Goal: Complete application form: Complete application form

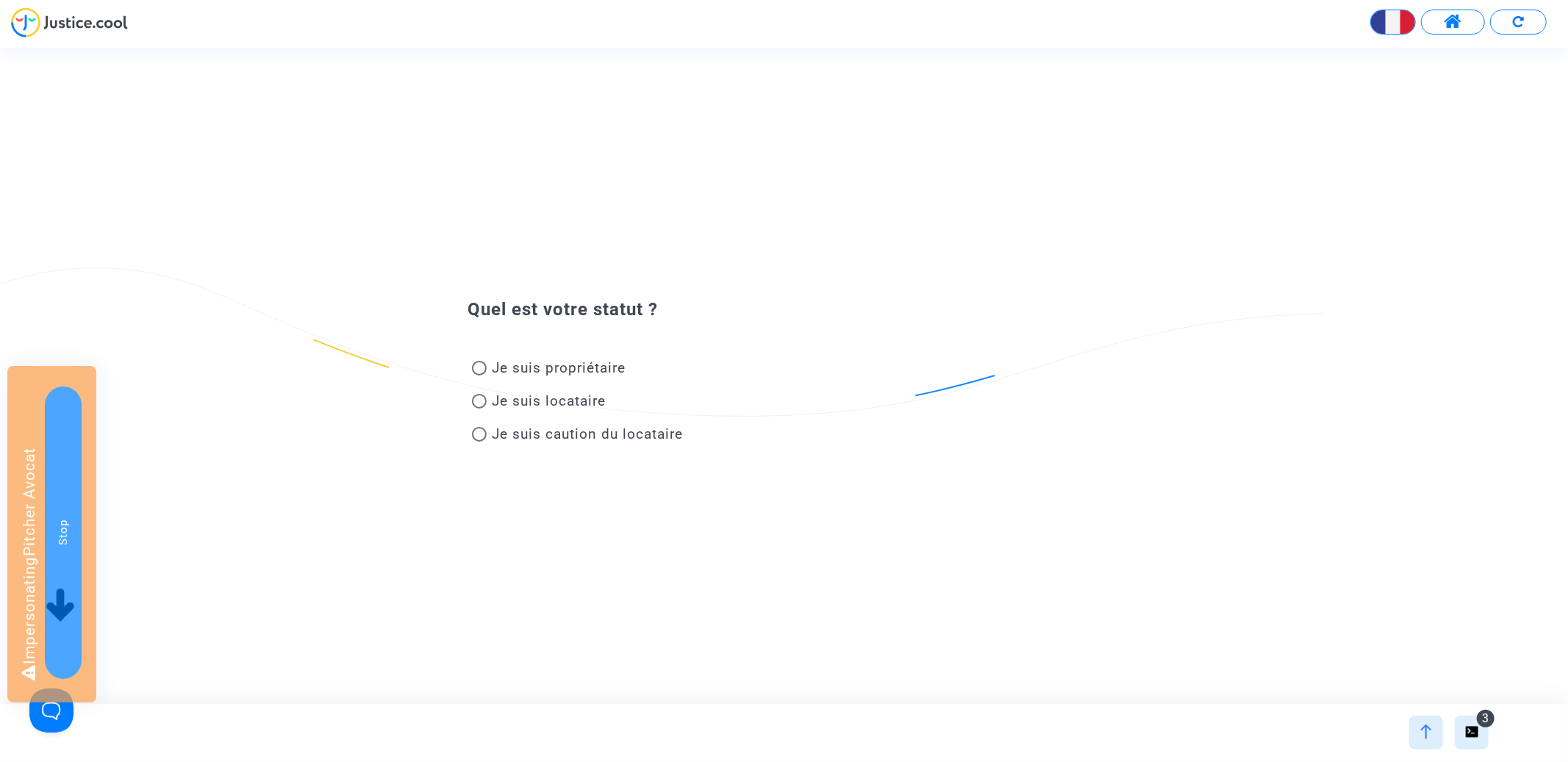
click at [583, 403] on span "Je suis locataire" at bounding box center [549, 401] width 114 height 17
click at [479, 409] on input "Je suis locataire" at bounding box center [478, 409] width 1 height 1
radio input "true"
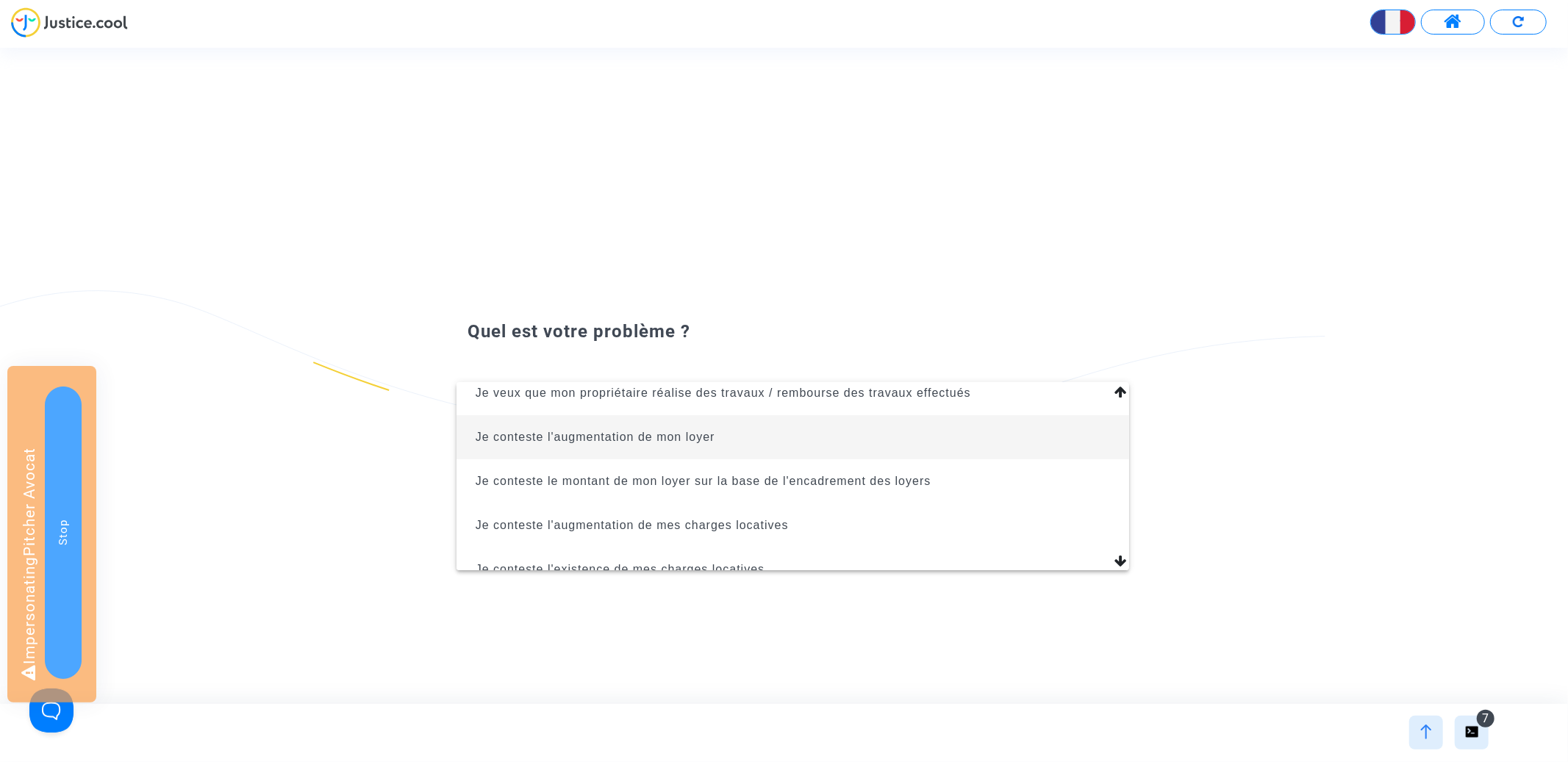
scroll to position [64, 0]
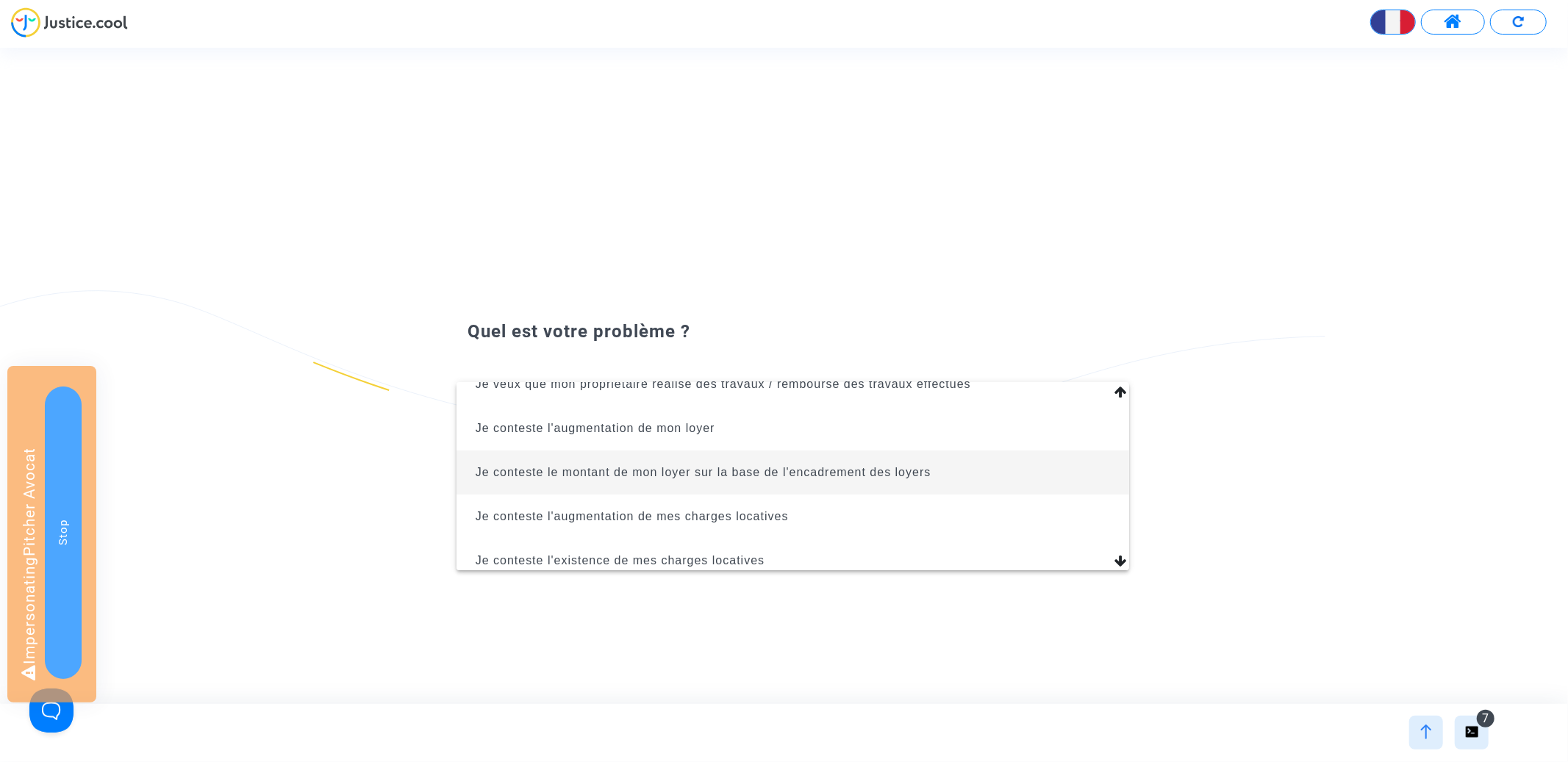
click at [762, 469] on span "Je conteste le montant de mon loyer sur la base de l'encadrement des loyers" at bounding box center [703, 472] width 456 height 12
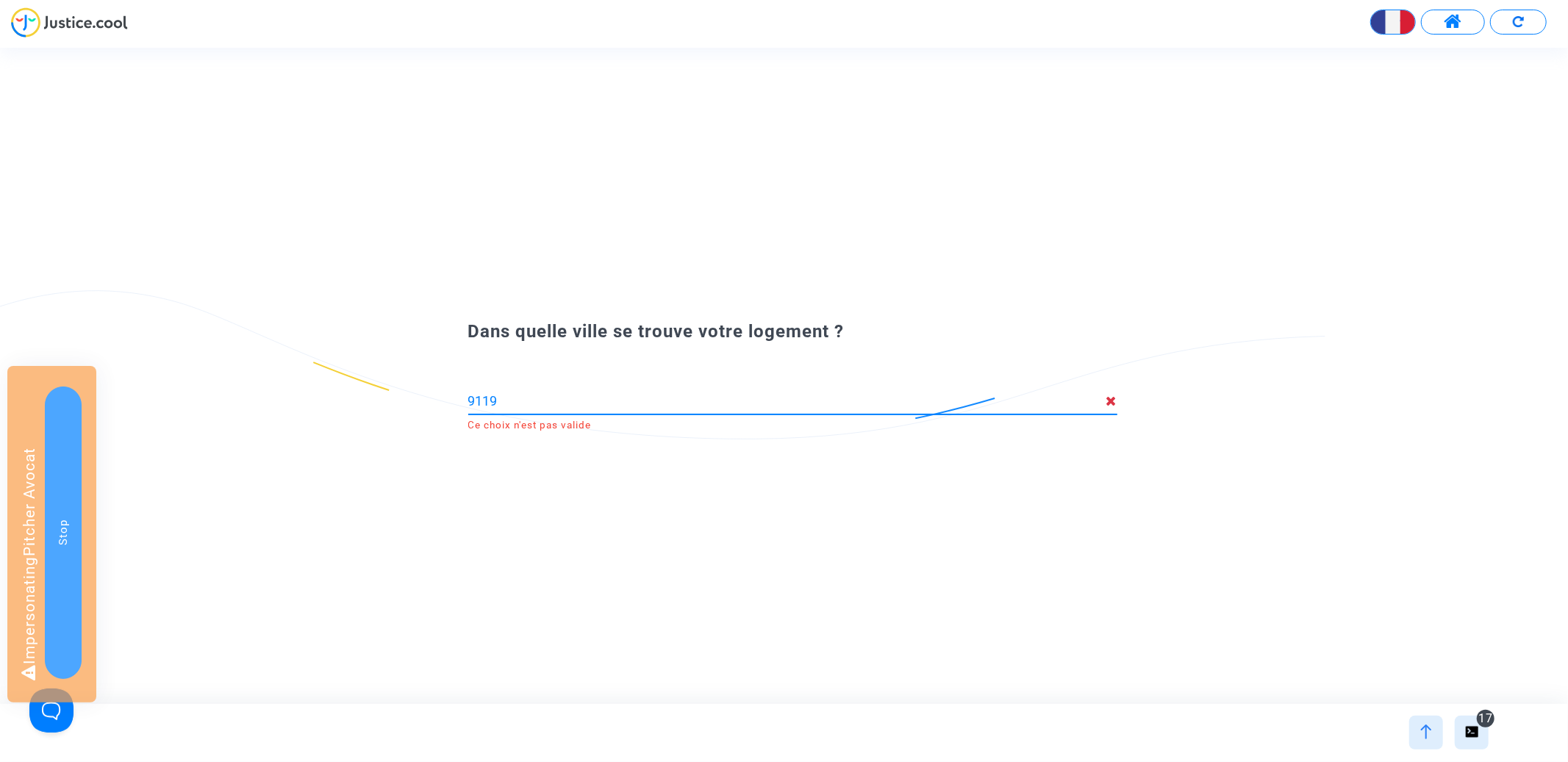
type input "91190"
click at [796, 398] on input at bounding box center [793, 401] width 649 height 15
type input "gif"
type input "mars"
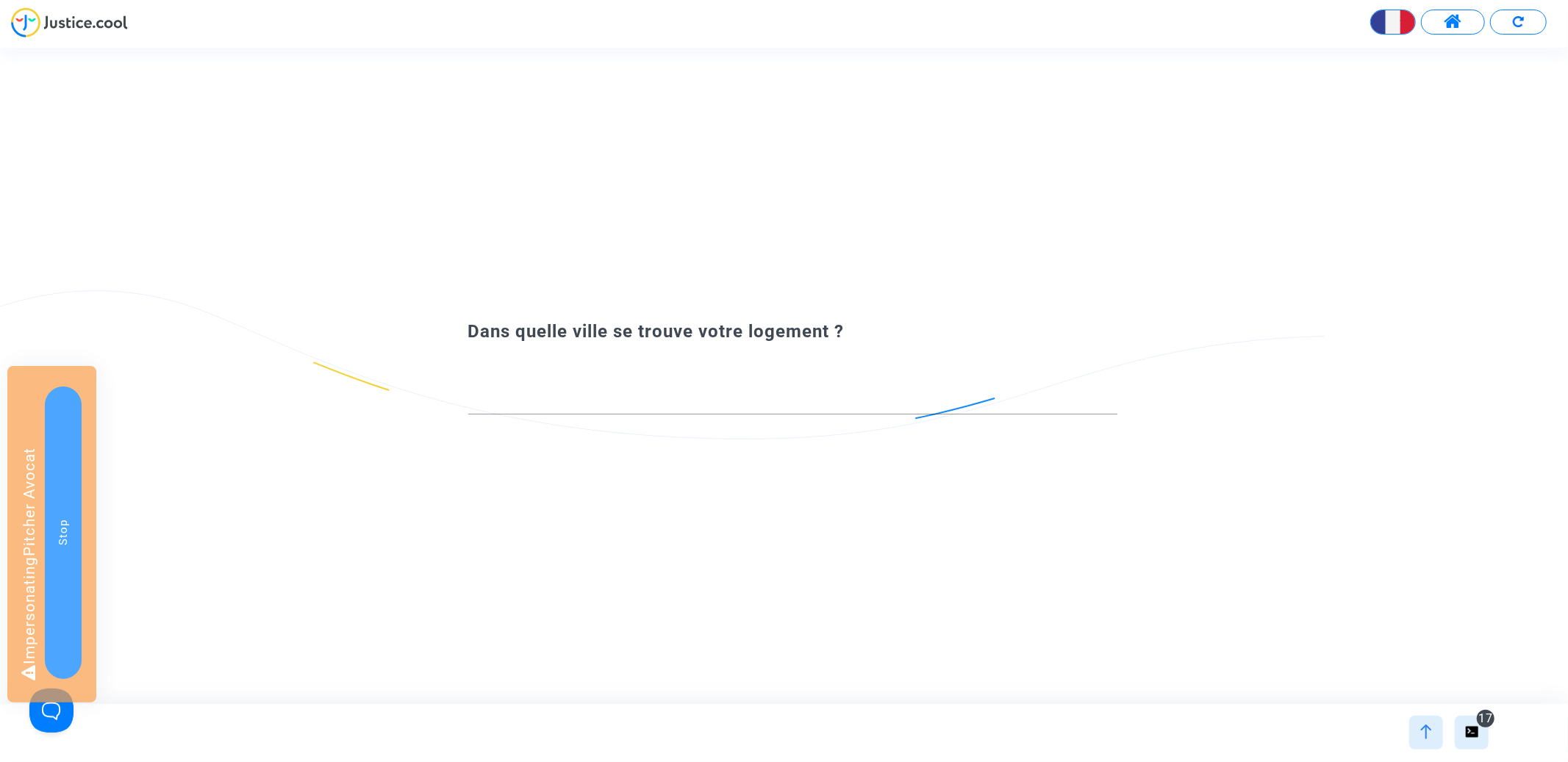
click at [1461, 14] on span at bounding box center [1452, 21] width 19 height 19
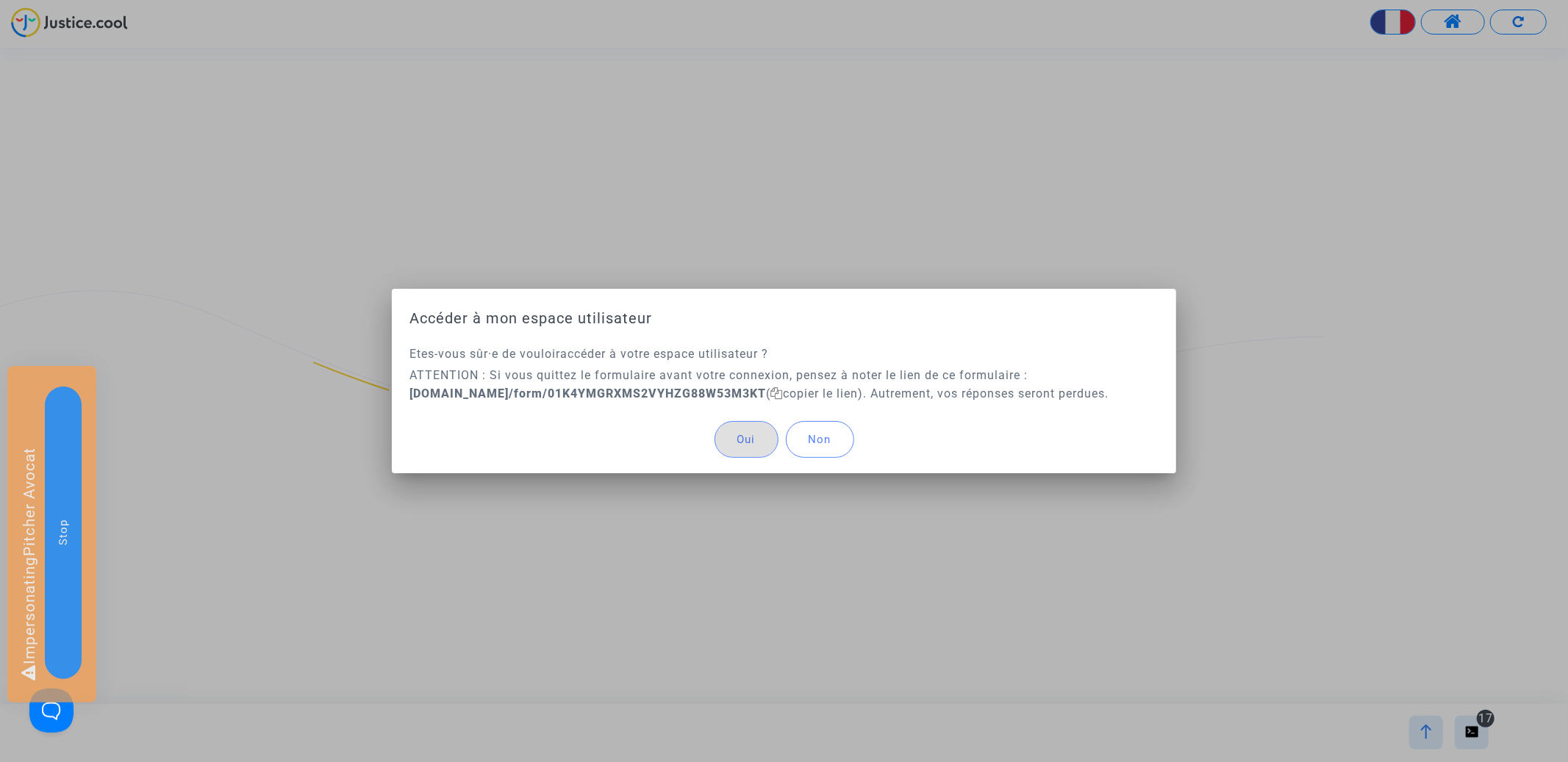
type input "Mars (07320)"
click at [730, 451] on button "Oui" at bounding box center [747, 439] width 64 height 36
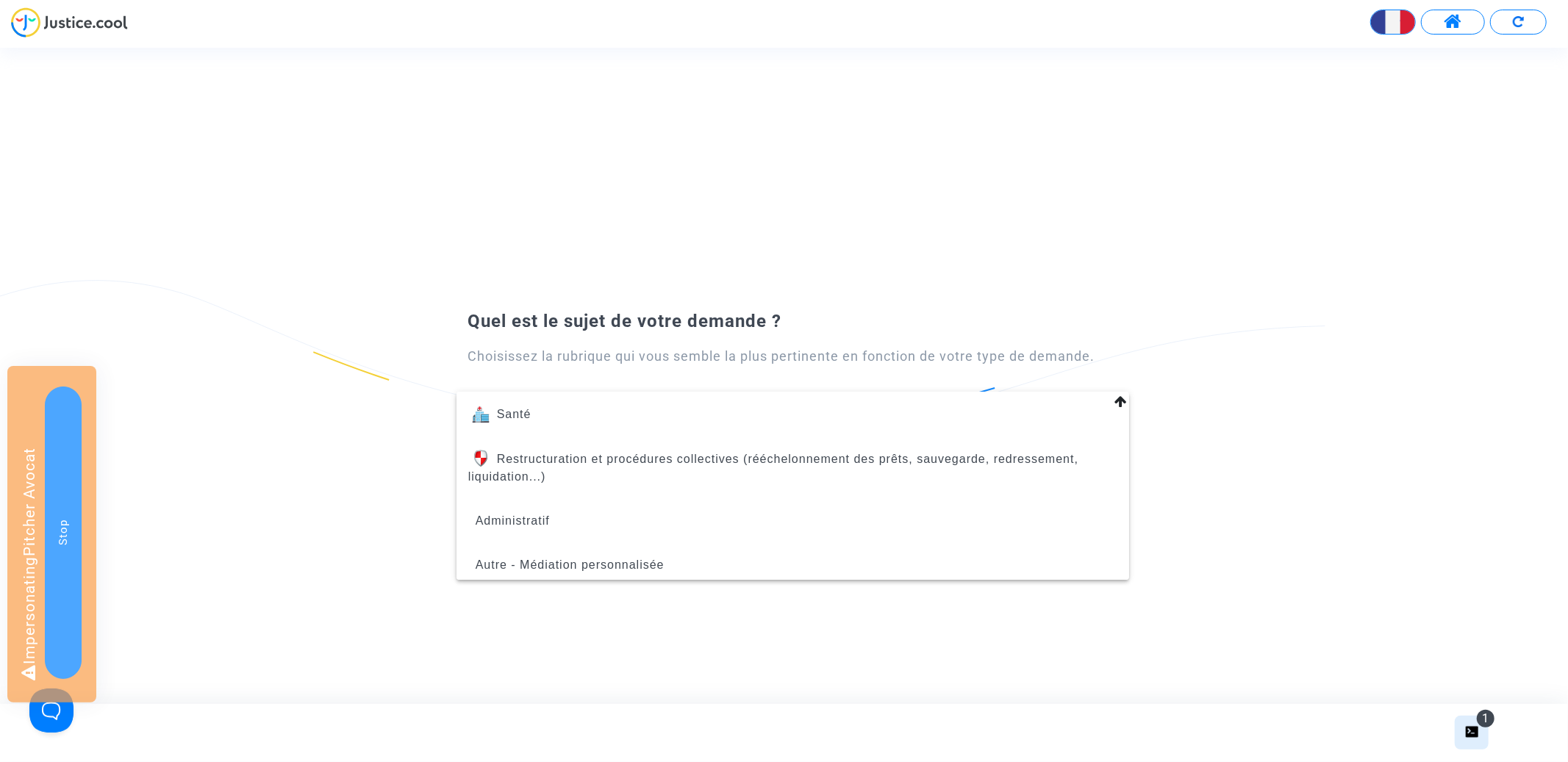
scroll to position [623, 0]
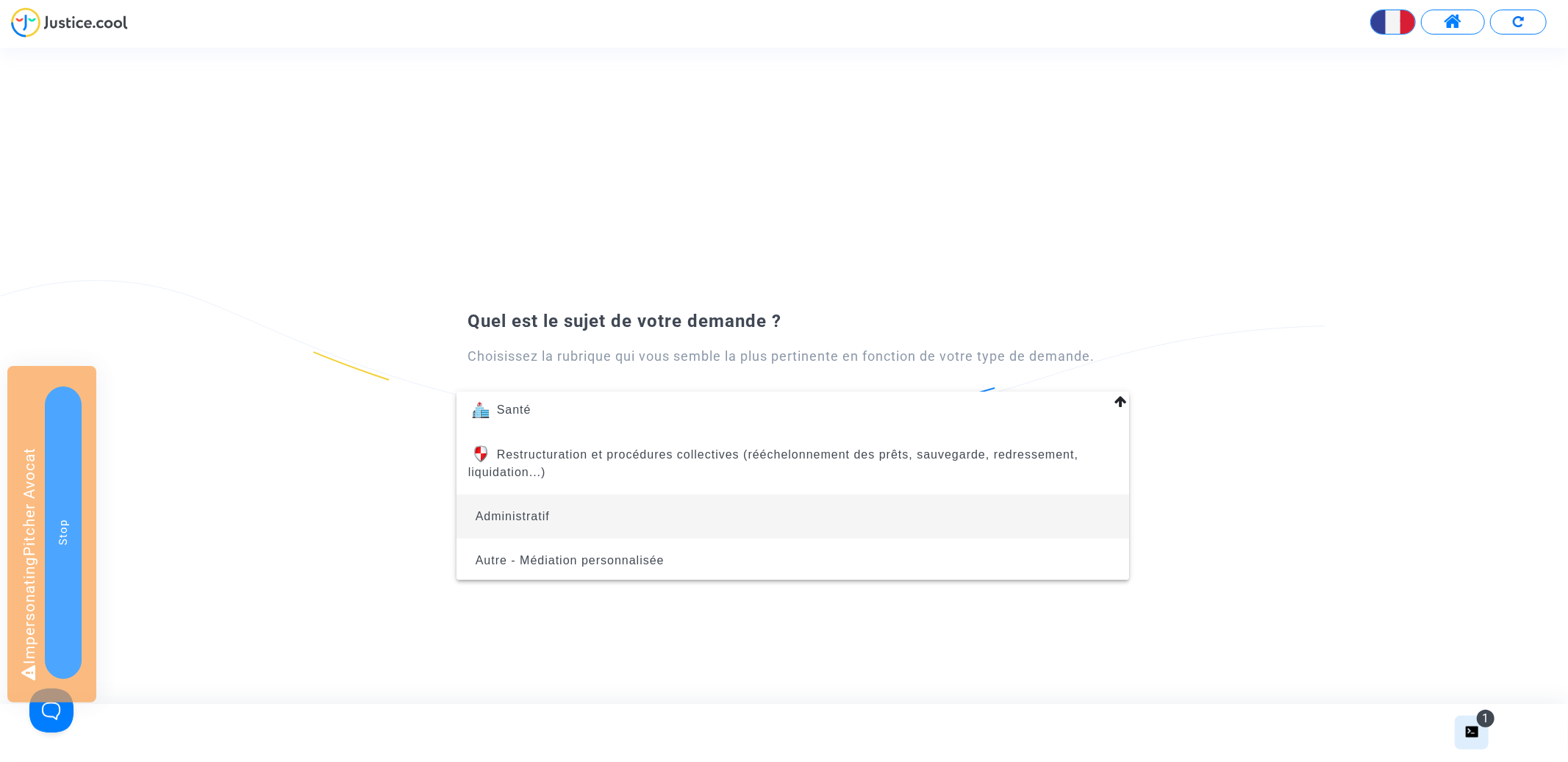
click at [742, 504] on span "Administratif" at bounding box center [793, 517] width 649 height 44
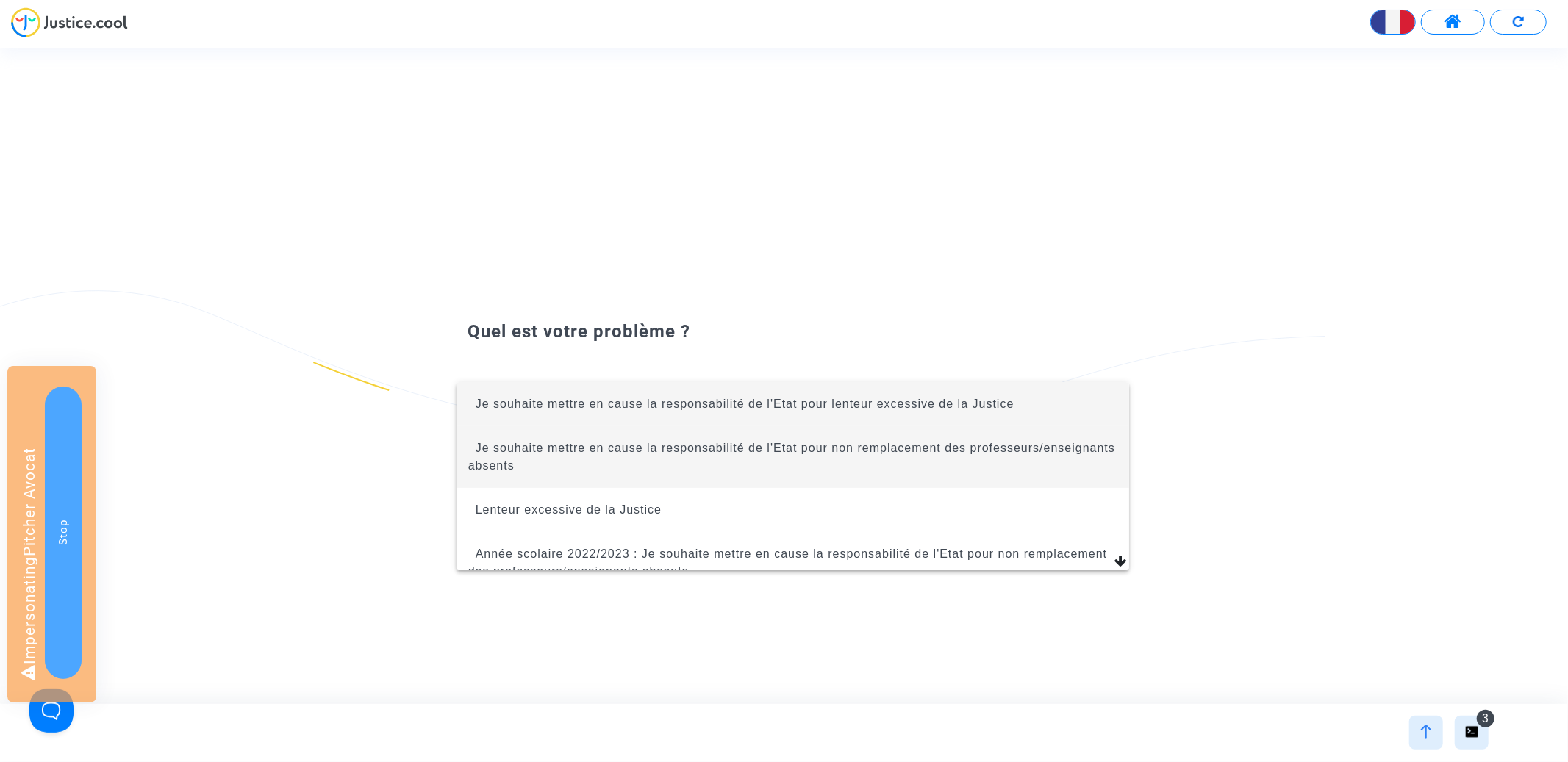
click at [754, 453] on span "Je souhaite mettre en cause la responsabilité de l'Etat pour non remplacement d…" at bounding box center [792, 457] width 647 height 30
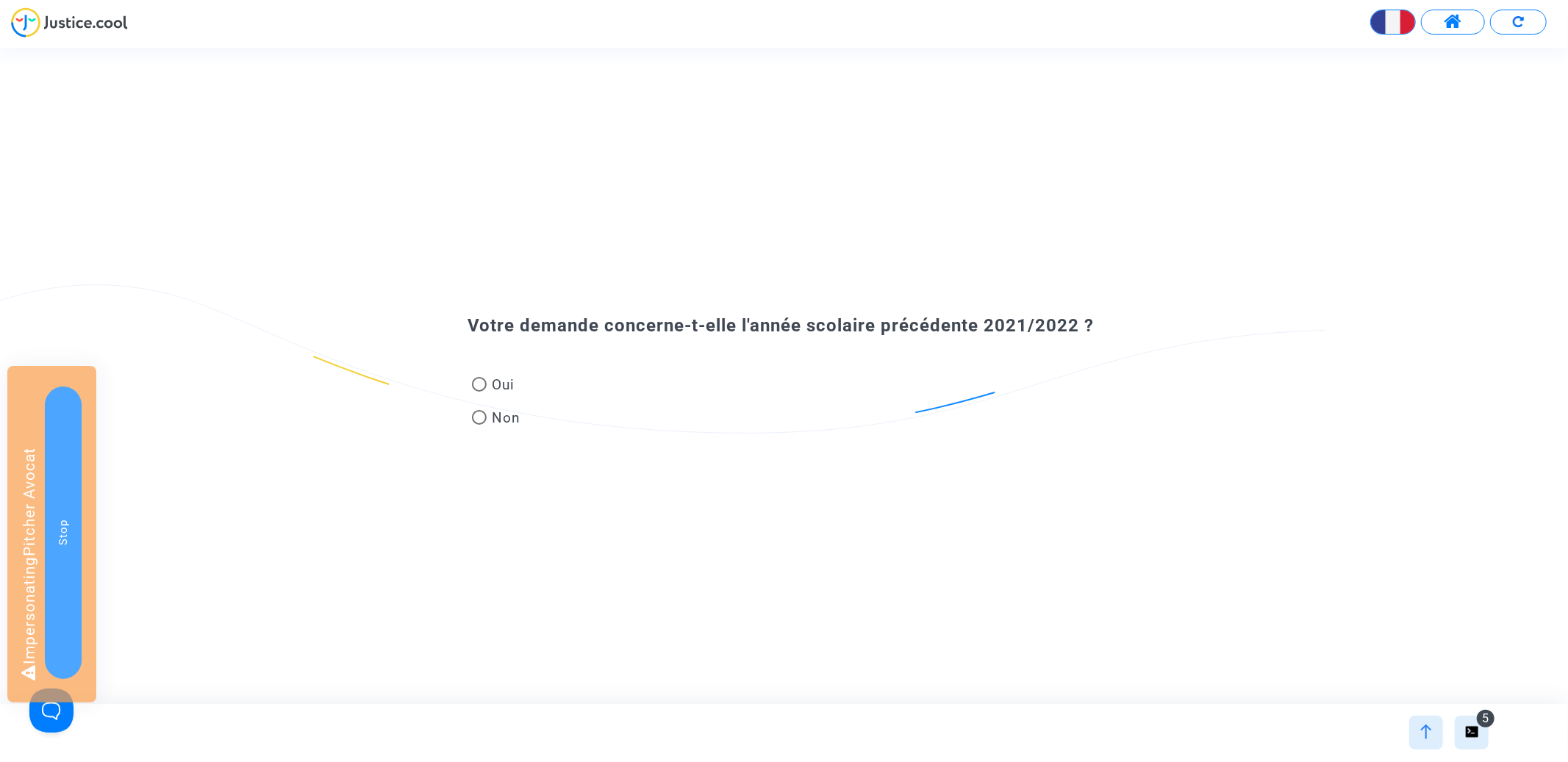
click at [1424, 730] on img at bounding box center [1426, 732] width 15 height 15
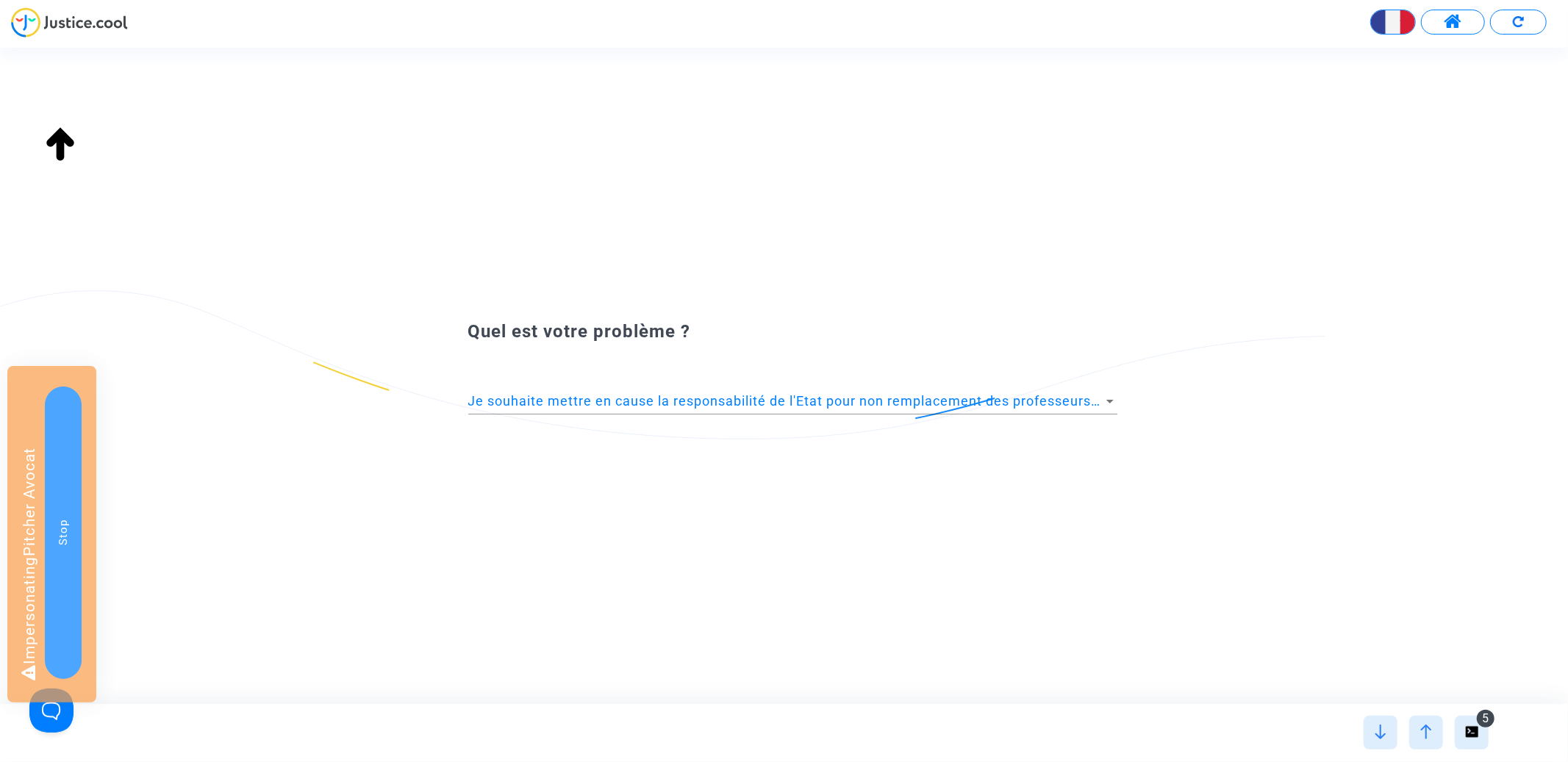
click at [738, 400] on span "Je souhaite mettre en cause la responsabilité de l'Etat pour non remplacement d…" at bounding box center [851, 400] width 765 height 15
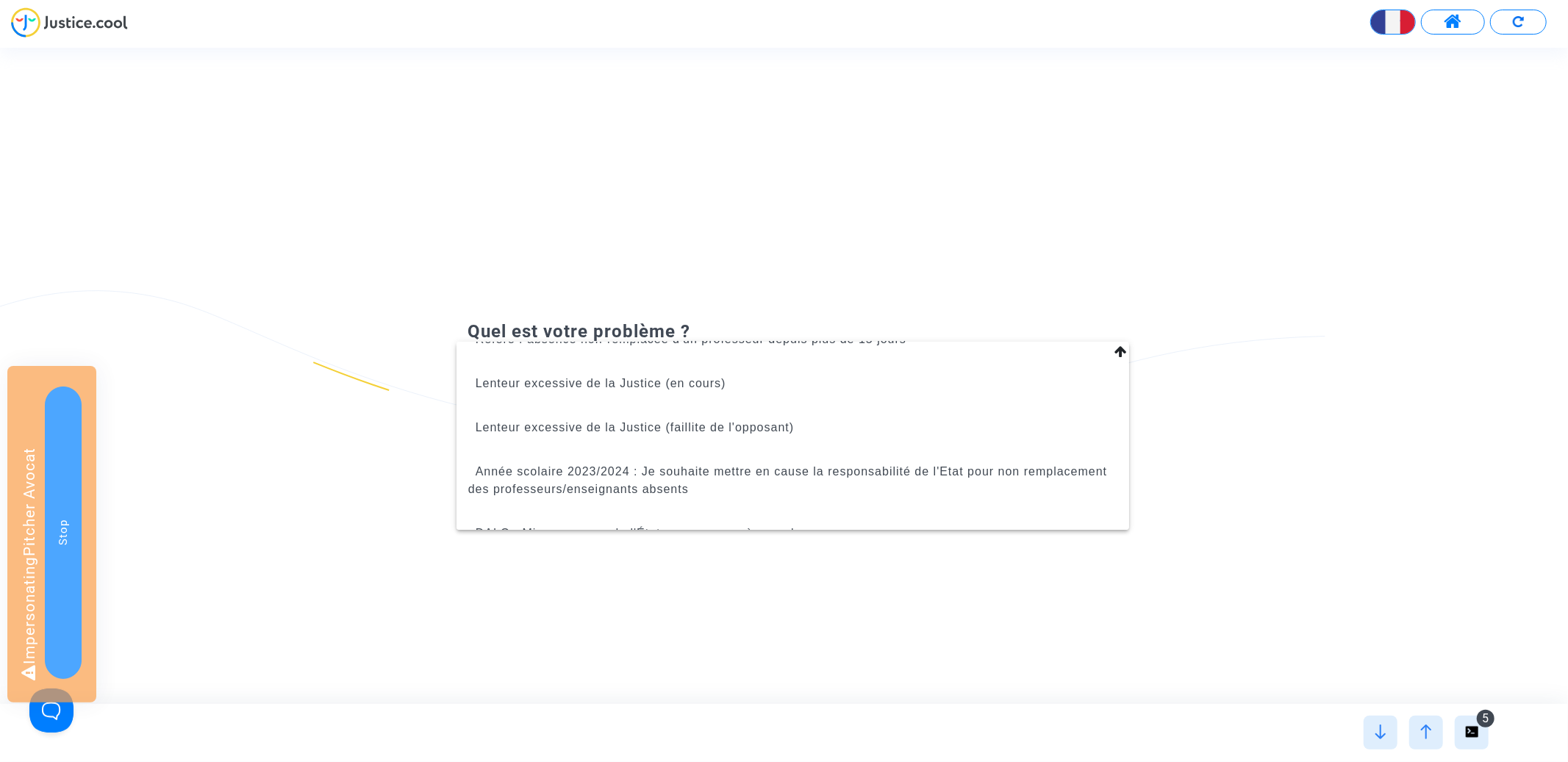
scroll to position [349, 0]
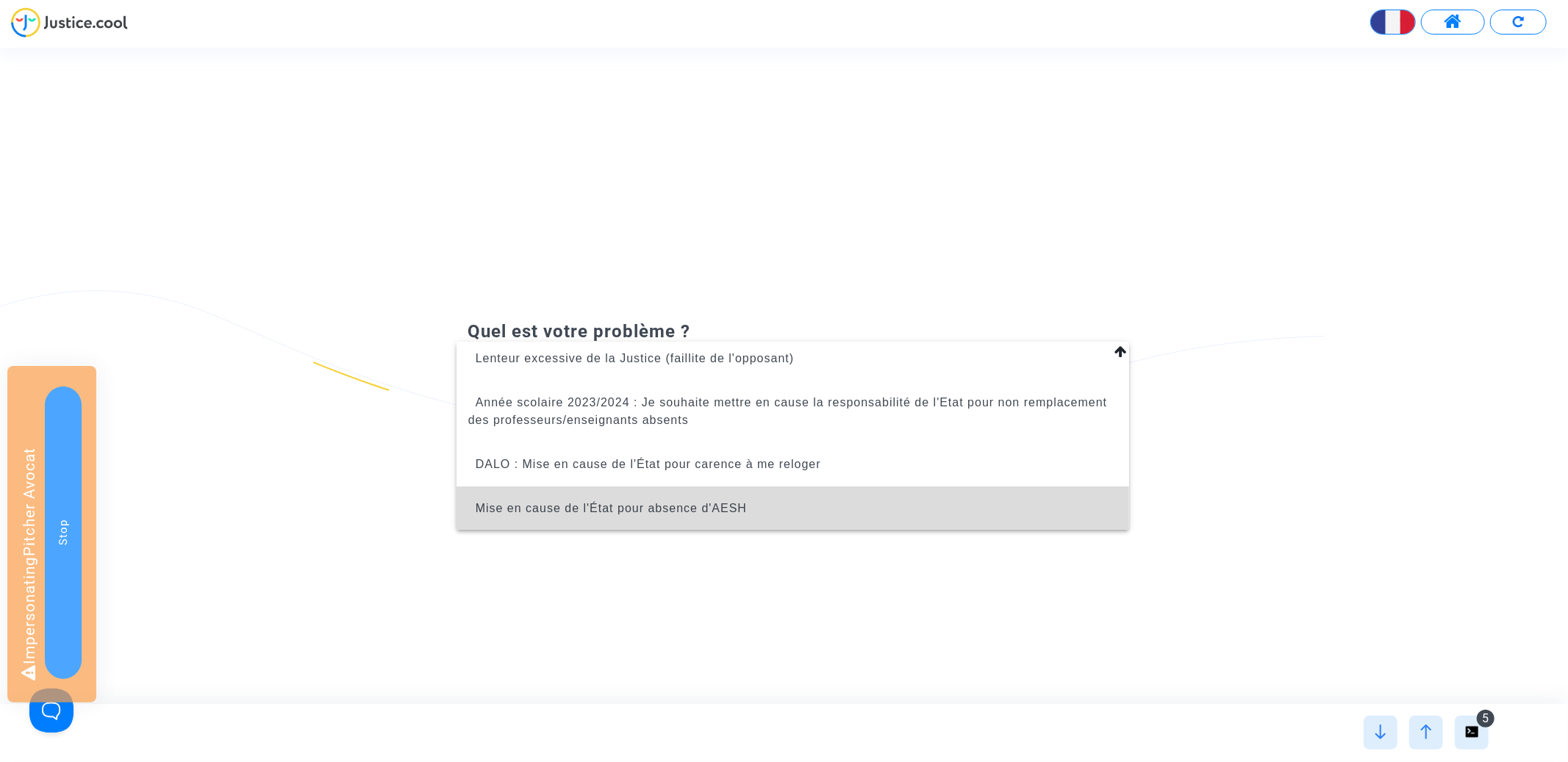
click at [721, 493] on span "Mise en cause de l'État pour absence d'AESH" at bounding box center [793, 509] width 649 height 44
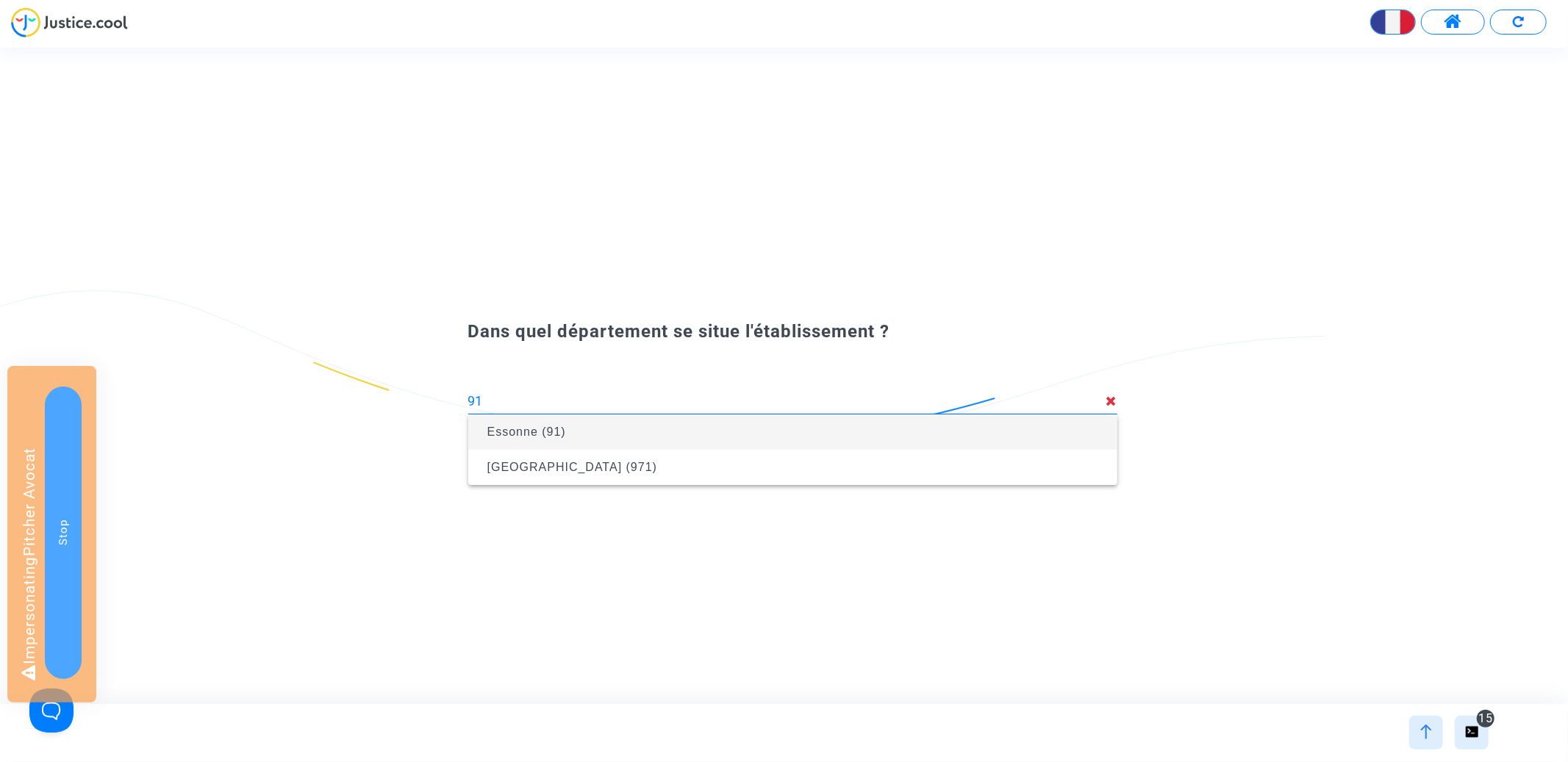
type input "9"
type input "ess"
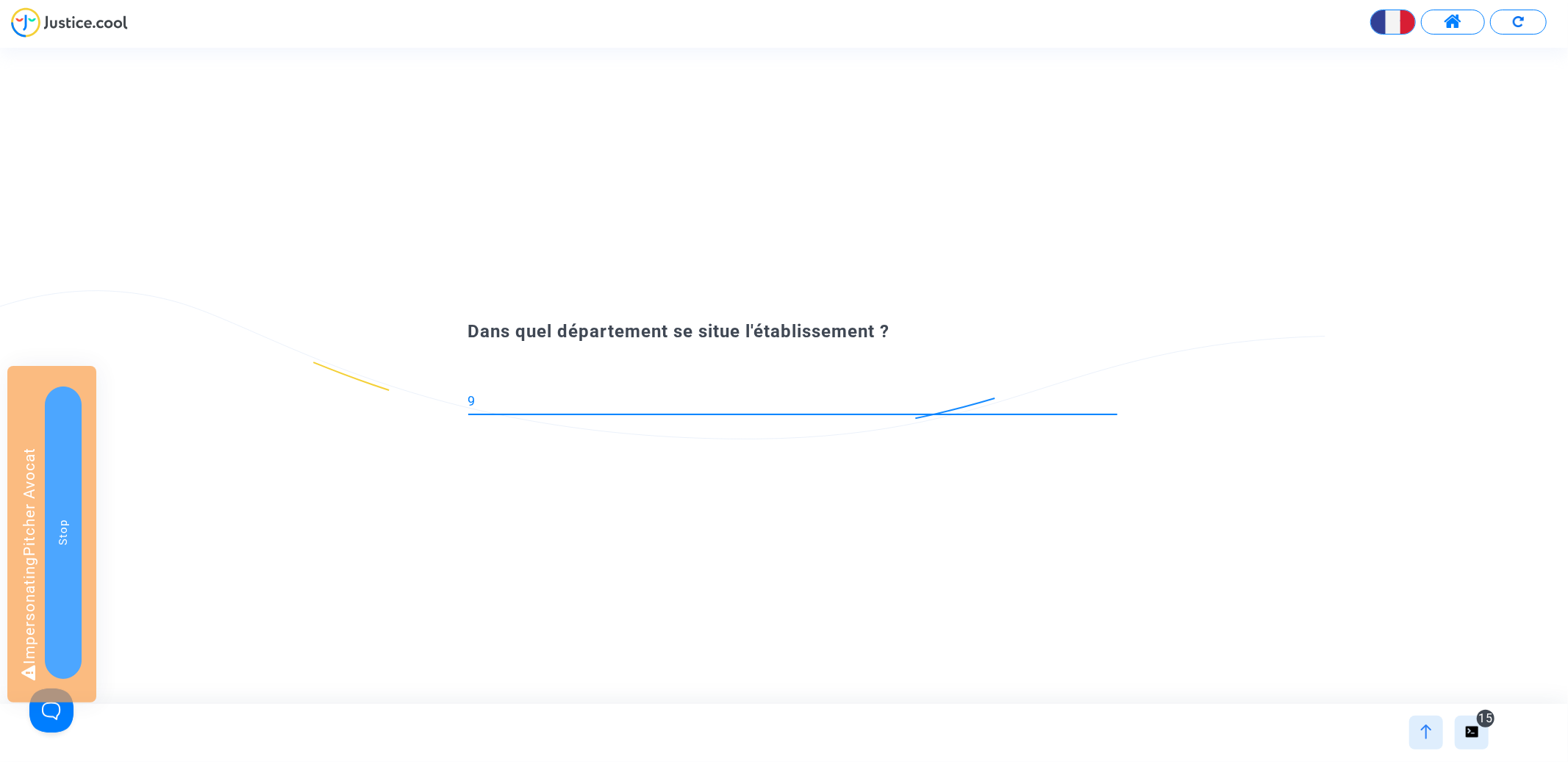
type input "91"
type input "Essonne (91)"
click at [563, 391] on div at bounding box center [793, 396] width 649 height 37
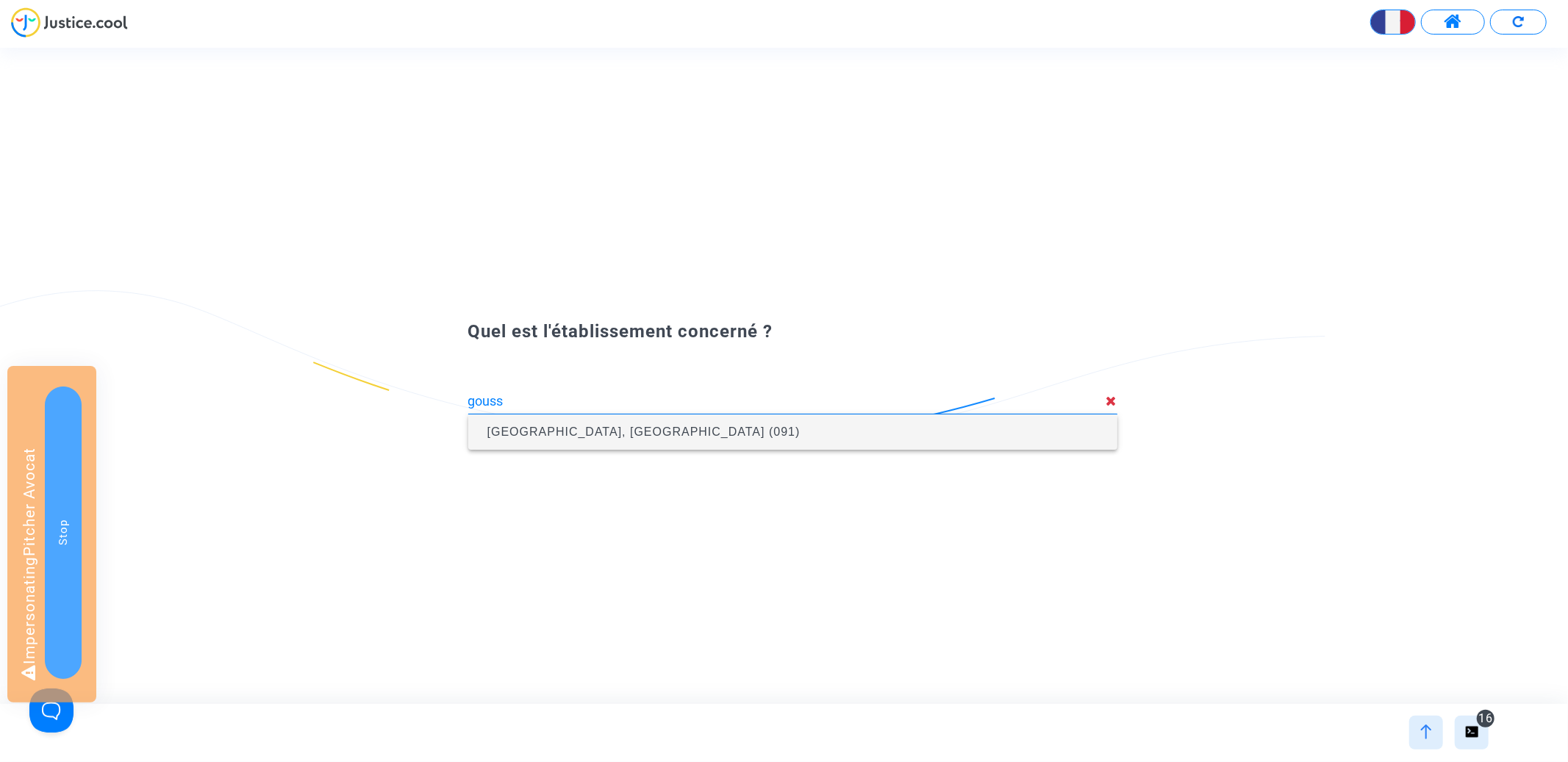
click at [520, 436] on span "Collège Les Goussons, Gif-sur-Yvette (091)" at bounding box center [644, 432] width 313 height 12
type input "Collège Les Goussons, Gif-sur-Yvette (091)"
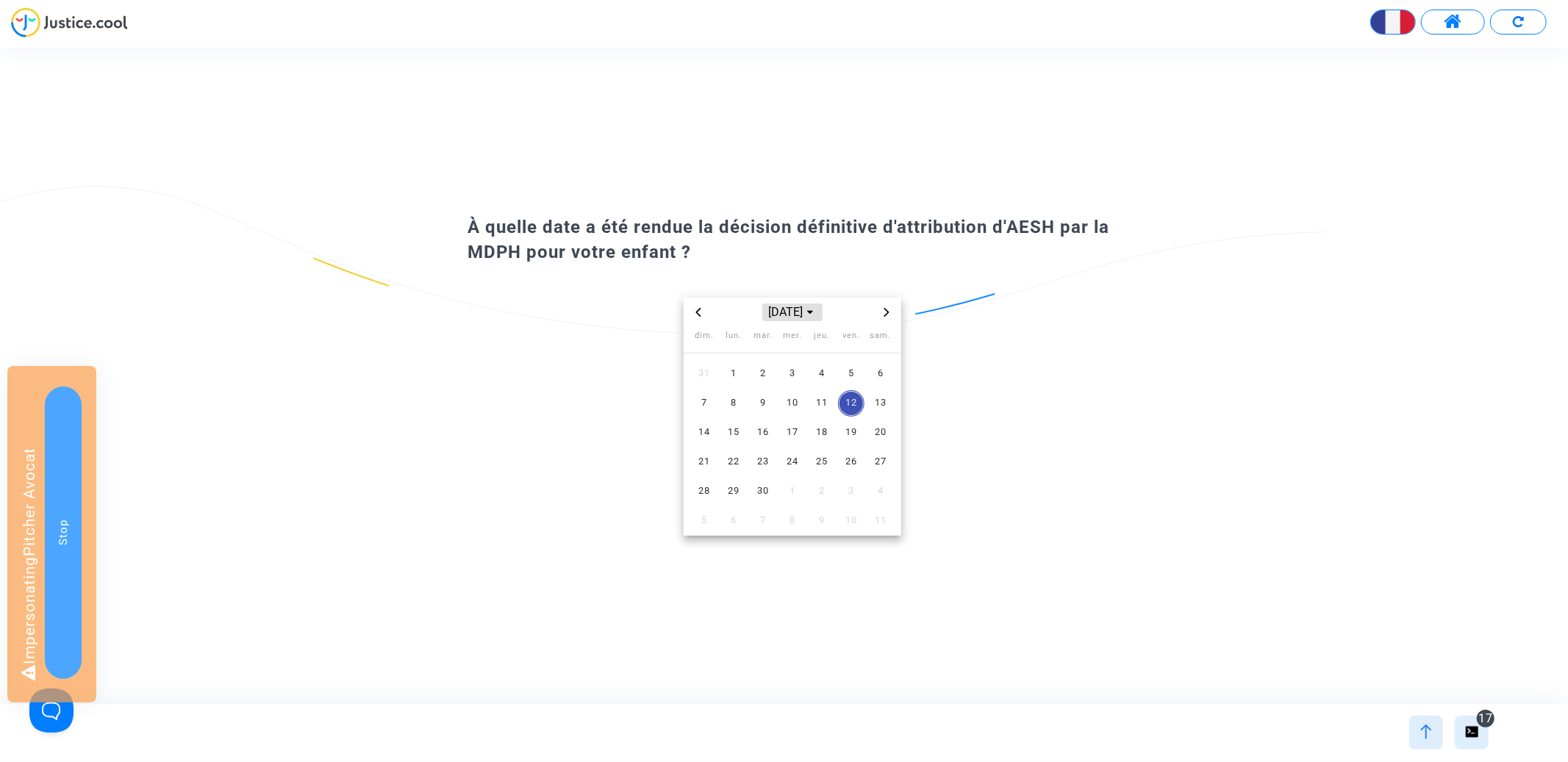
click at [801, 306] on span "[DATE]" at bounding box center [792, 312] width 60 height 18
click at [791, 375] on span "2017" at bounding box center [792, 365] width 52 height 22
click at [791, 409] on span "août" at bounding box center [792, 407] width 61 height 27
click at [814, 409] on span "10" at bounding box center [822, 404] width 27 height 27
click at [780, 313] on span "[DATE]" at bounding box center [792, 312] width 60 height 18
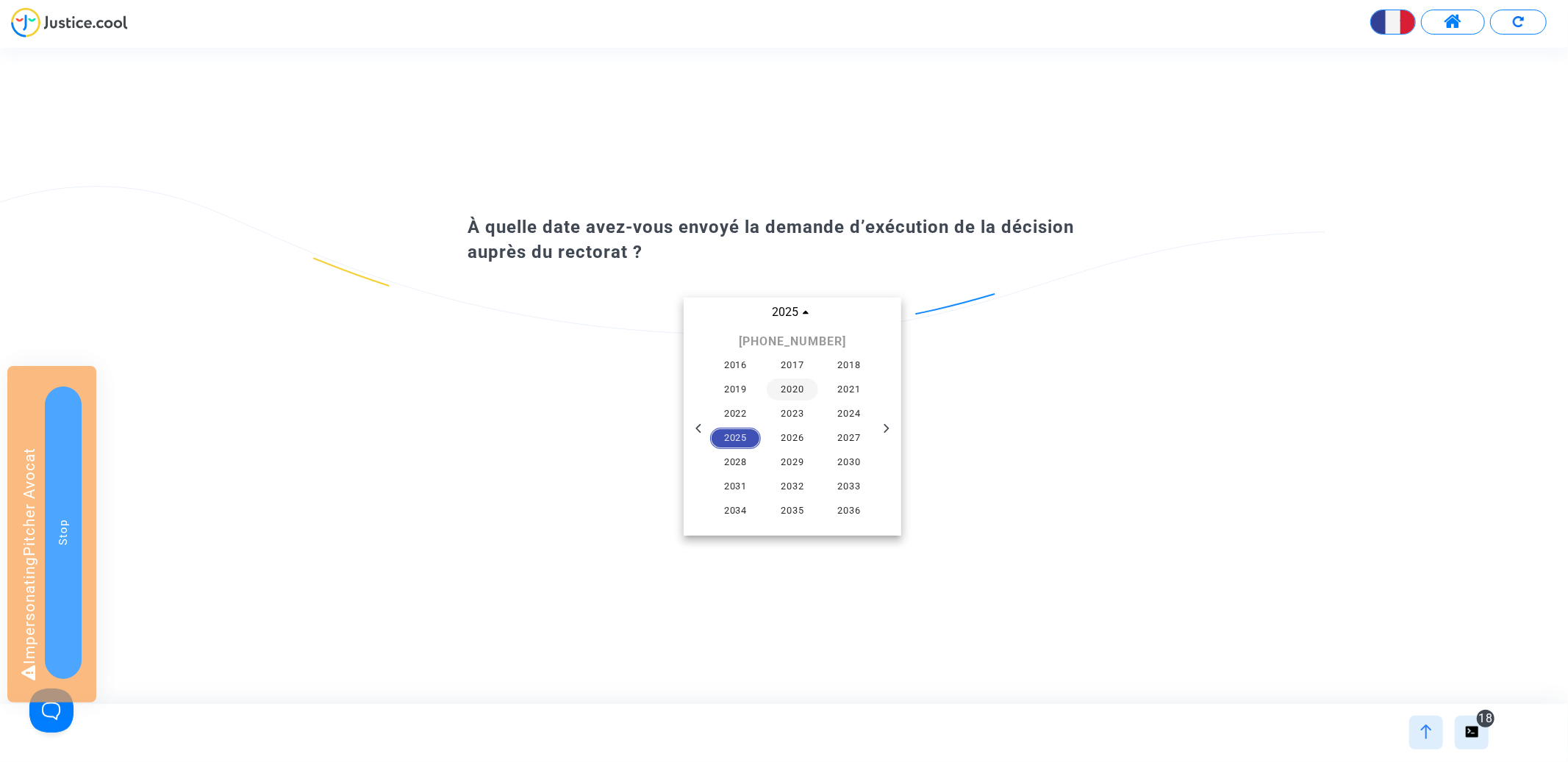
click at [811, 384] on span "2020" at bounding box center [792, 389] width 52 height 22
click at [771, 401] on span "août" at bounding box center [792, 407] width 61 height 27
click at [821, 399] on span "6" at bounding box center [822, 404] width 27 height 27
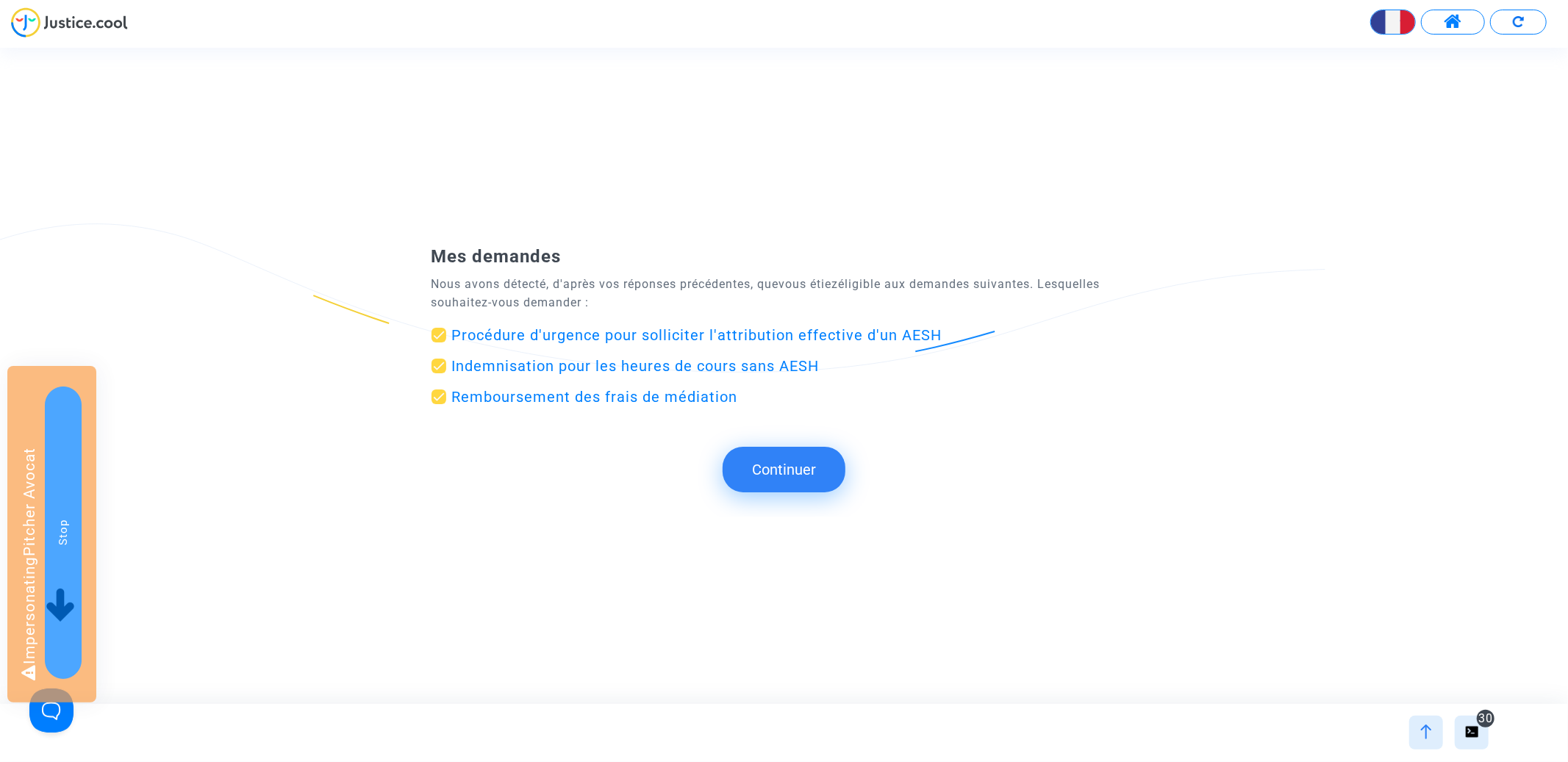
click at [766, 467] on button "Continuer" at bounding box center [784, 469] width 123 height 45
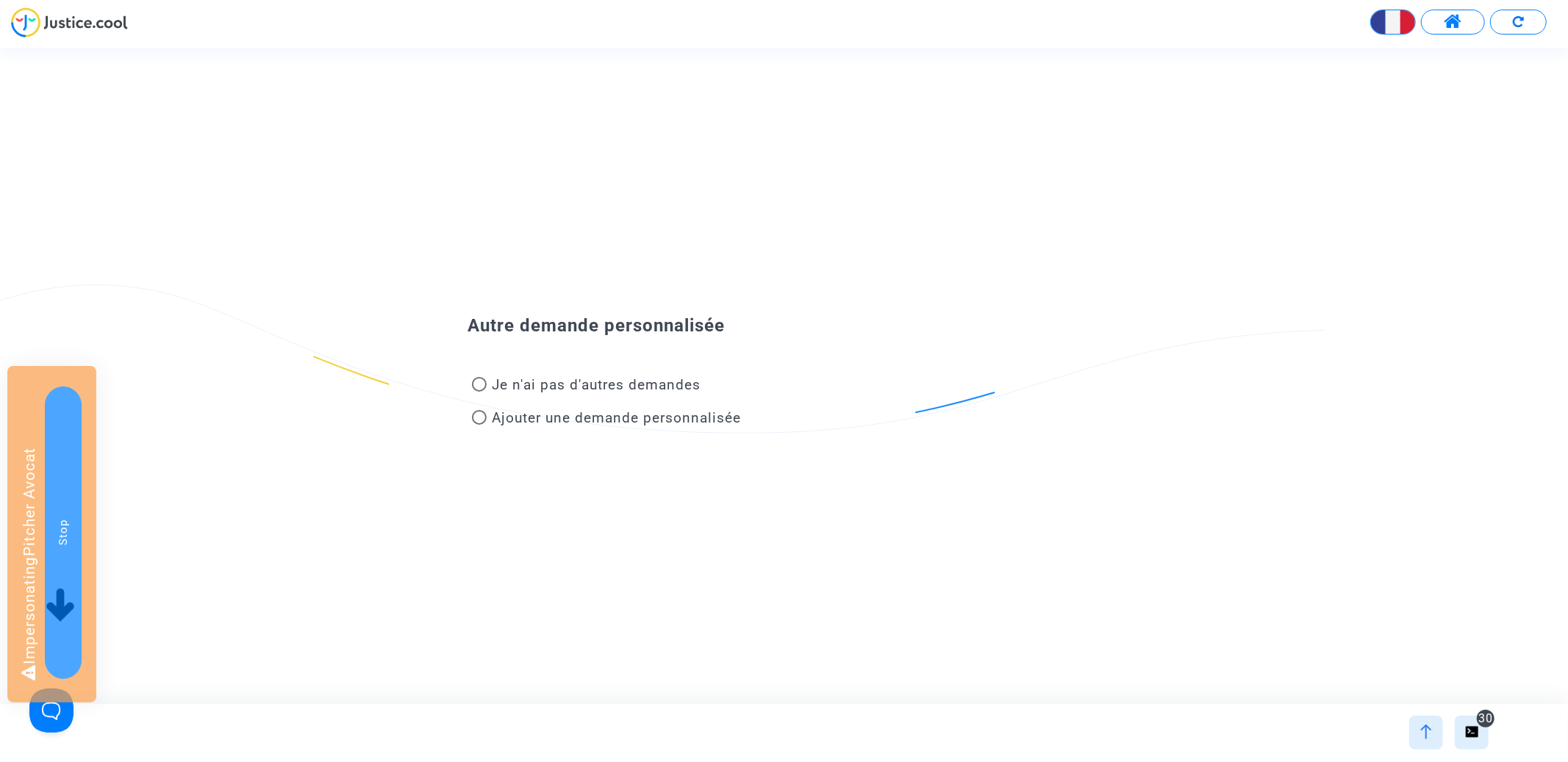
click at [662, 386] on span "Je n'ai pas d'autres demandes" at bounding box center [596, 384] width 209 height 17
click at [479, 392] on input "Je n'ai pas d'autres demandes" at bounding box center [478, 392] width 1 height 1
radio input "true"
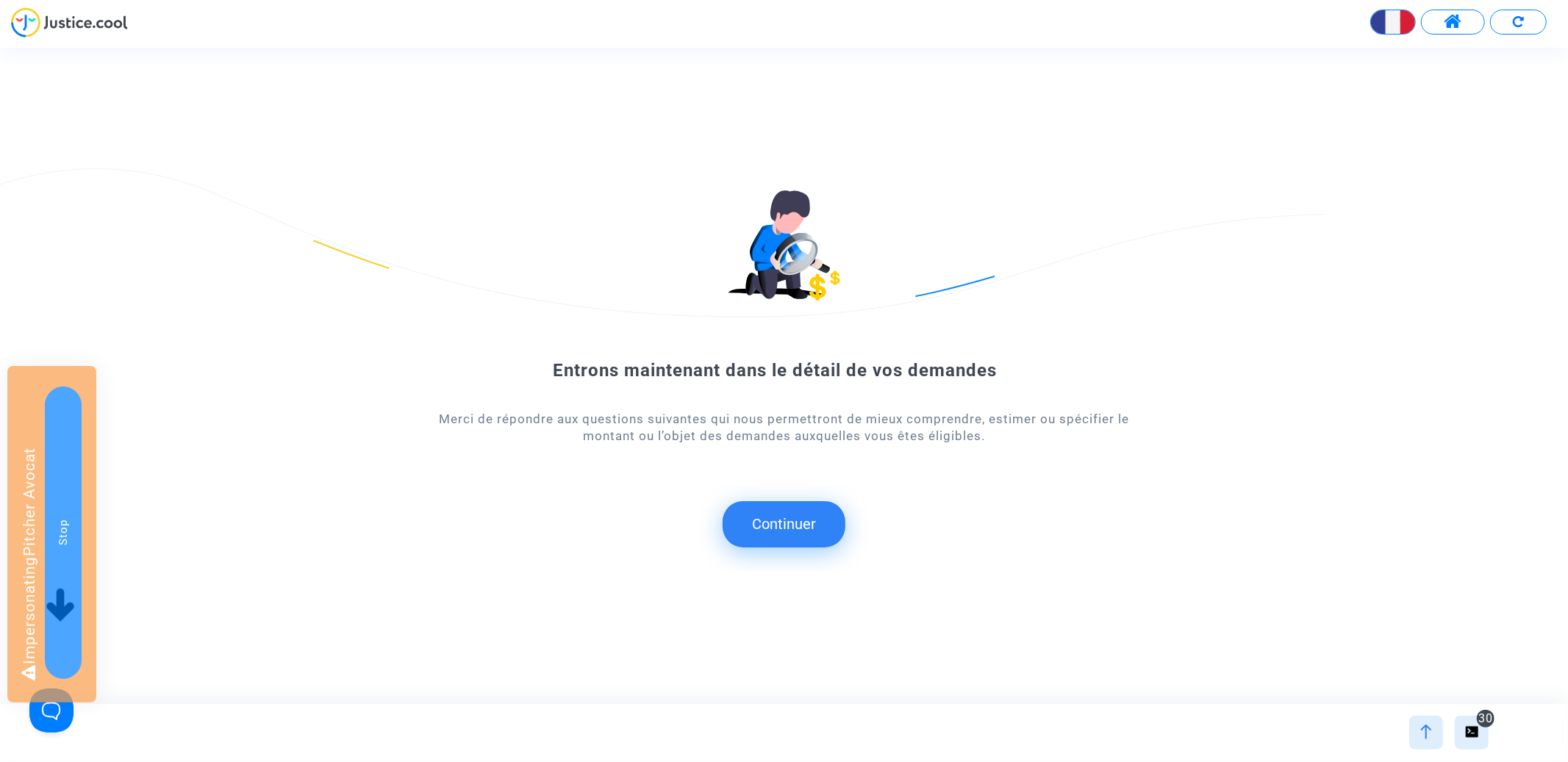
click at [777, 516] on button "Continuer" at bounding box center [784, 524] width 123 height 45
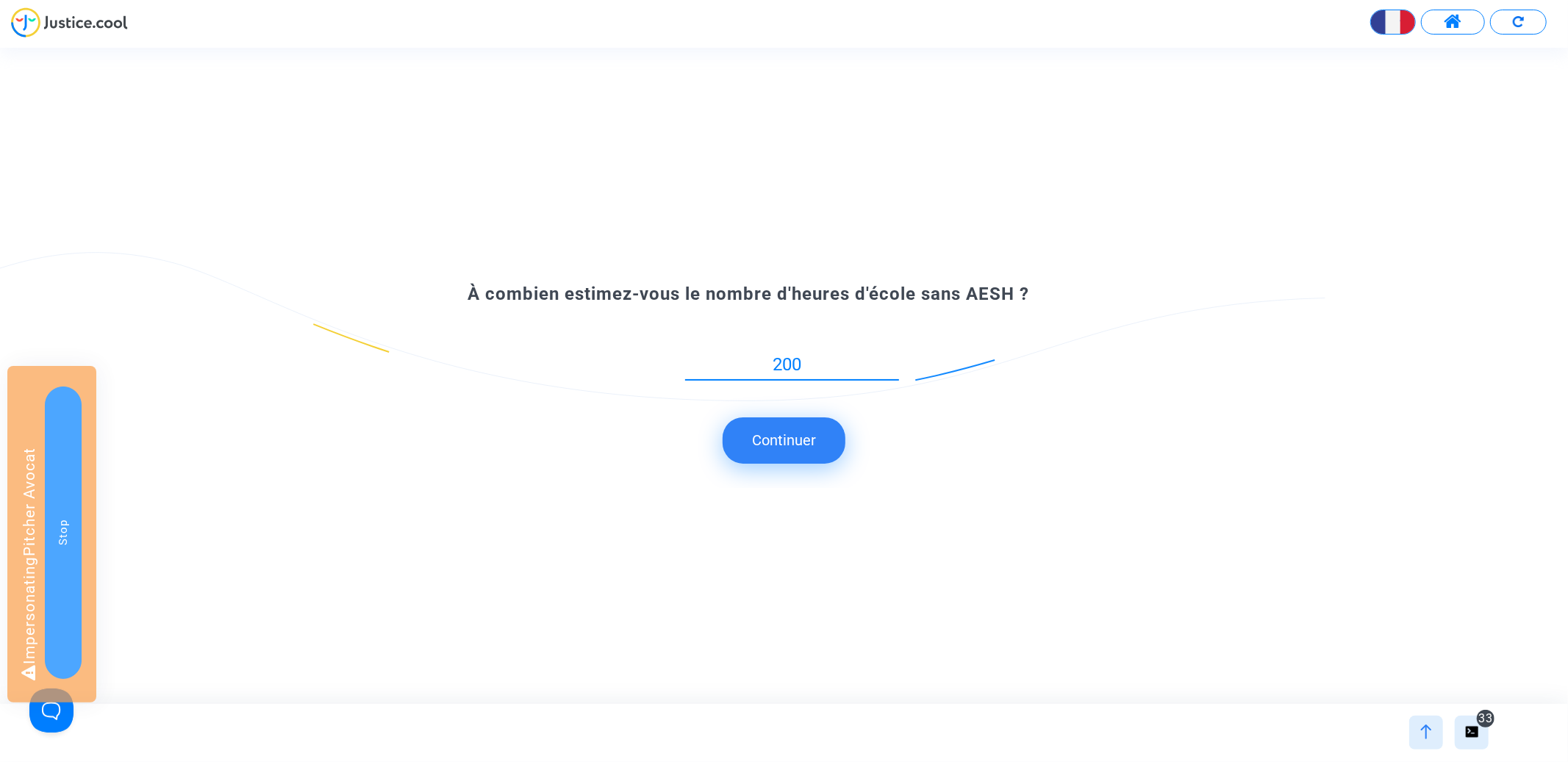
type input "200"
click at [805, 419] on button "Continuer" at bounding box center [784, 440] width 123 height 45
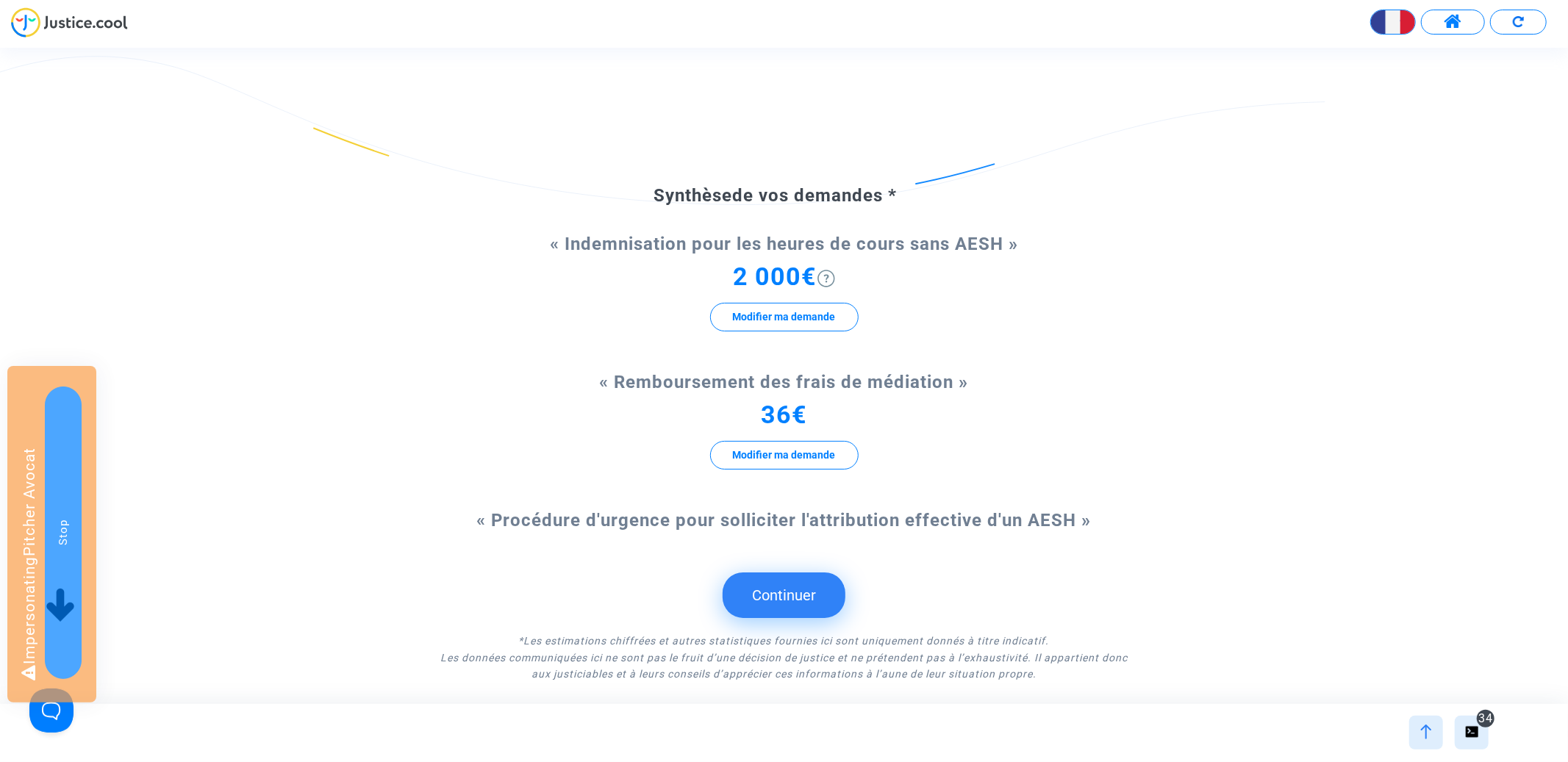
click at [766, 597] on button "Continuer" at bounding box center [784, 595] width 123 height 45
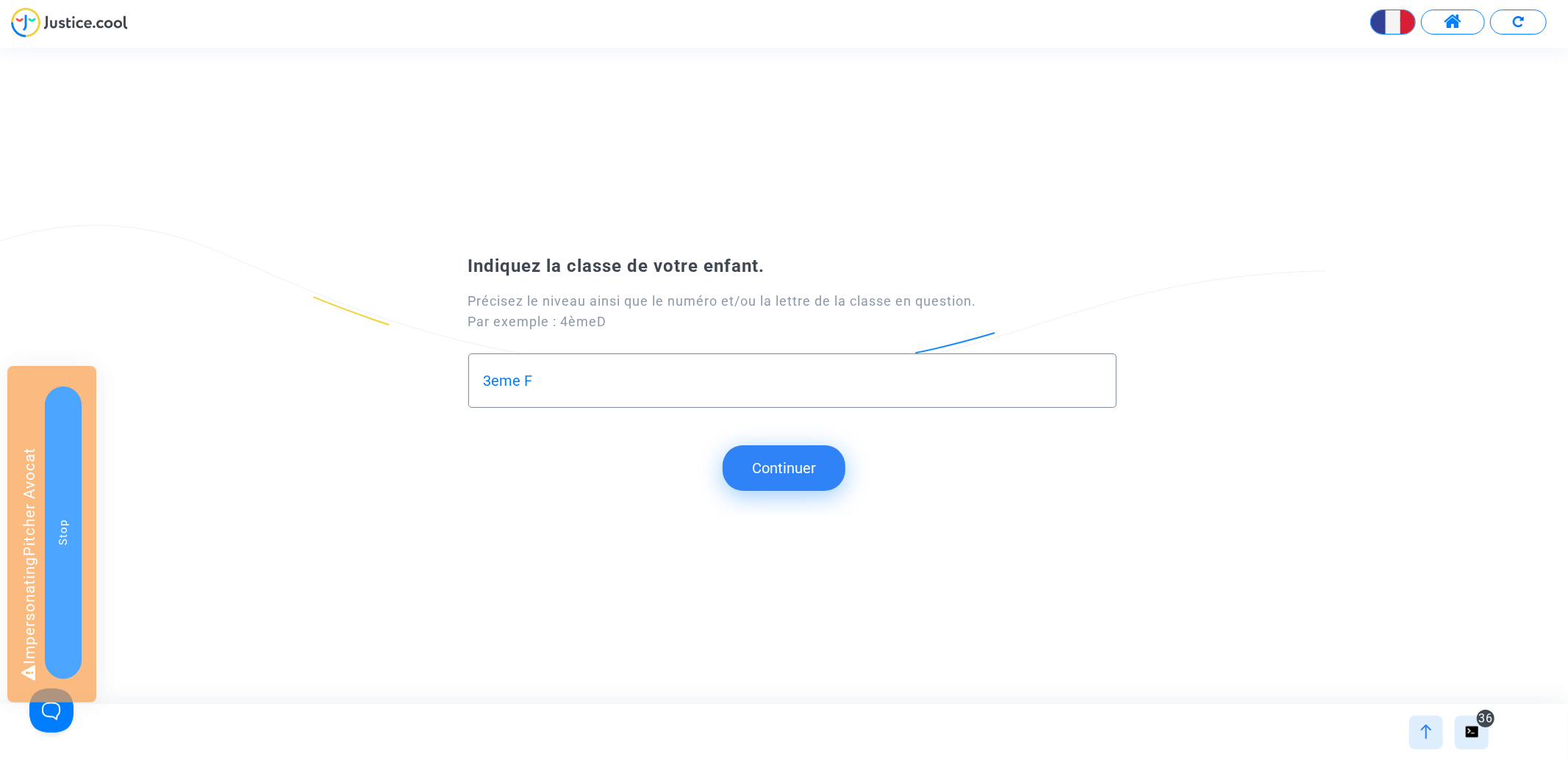
type input "3eme F"
click at [793, 479] on button "Continuer" at bounding box center [784, 468] width 123 height 45
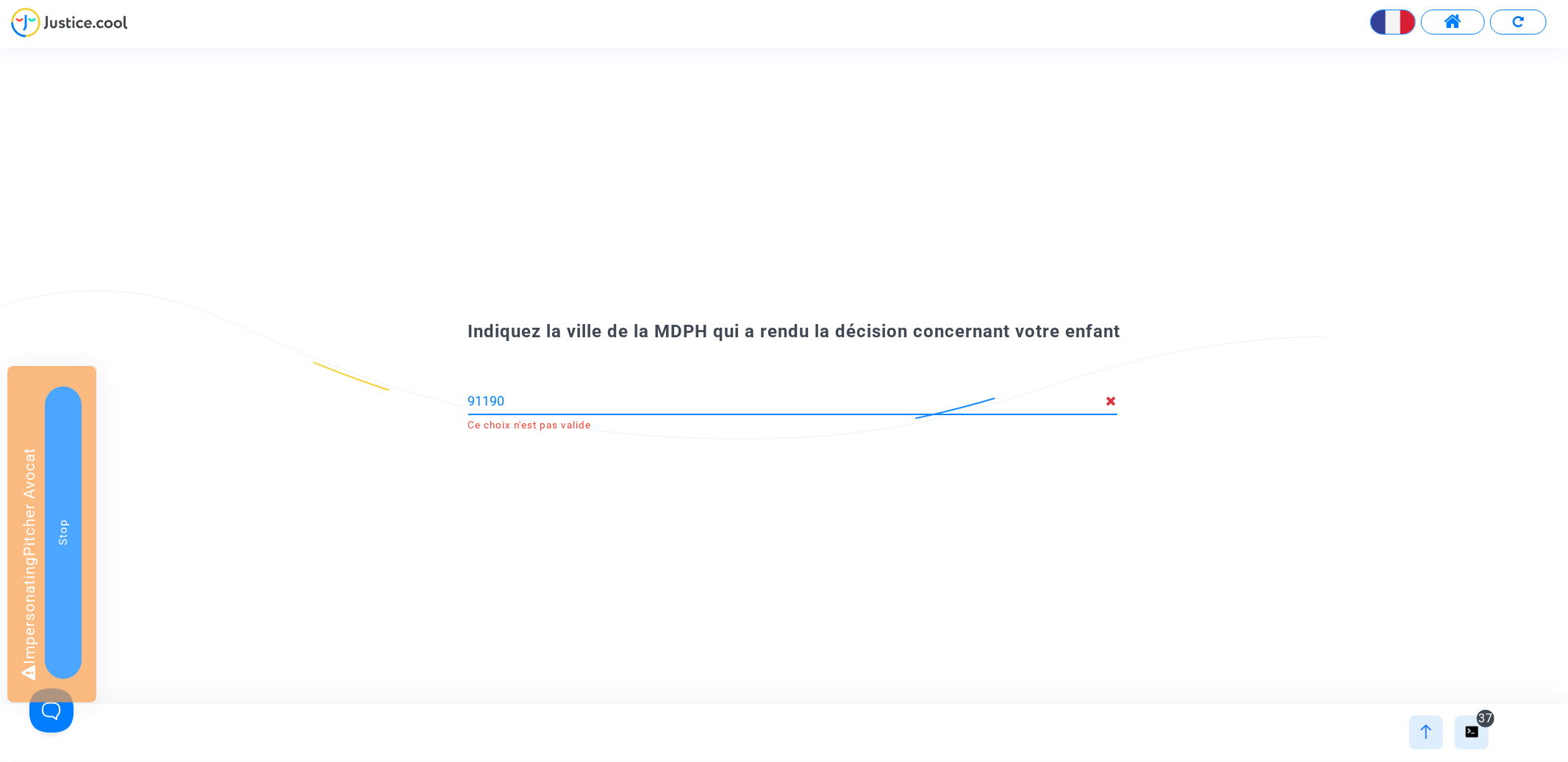
type input "P"
type input "Lyon"
type input "Lyon (69001,69002,69003,69004,69005,69006,69007,69008,69009)"
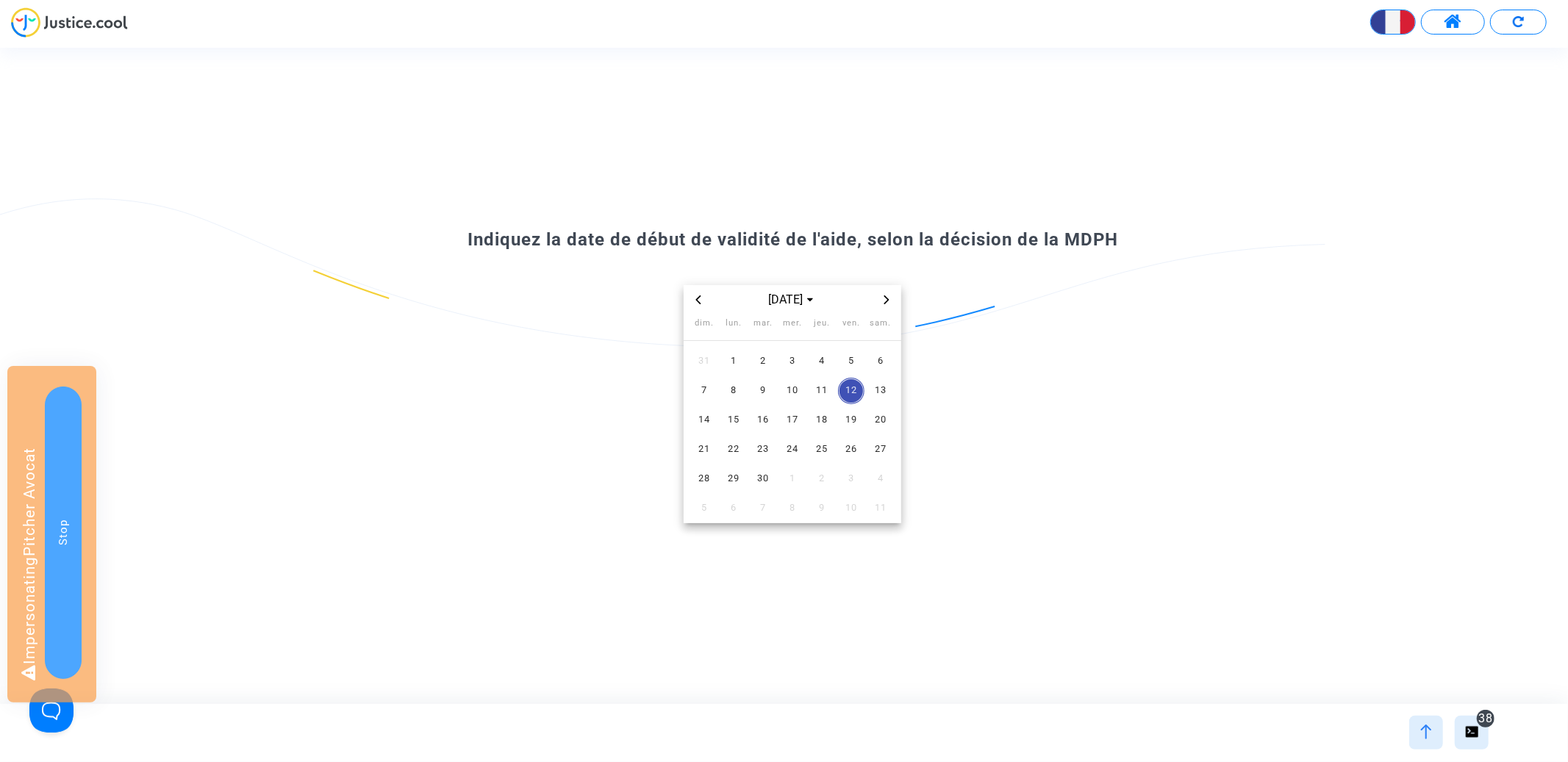
click at [1436, 745] on div at bounding box center [1426, 733] width 34 height 34
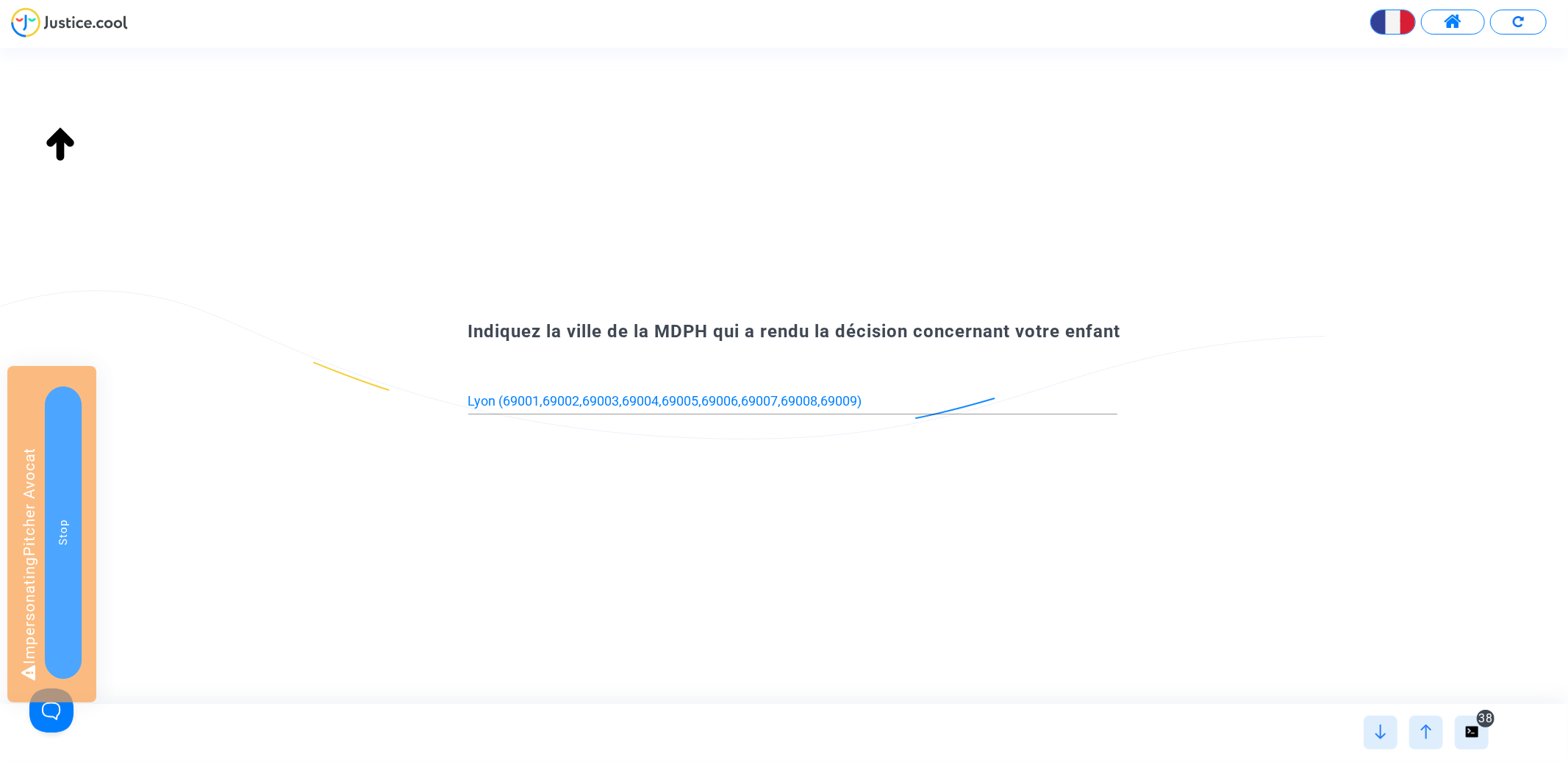
click at [1420, 731] on img at bounding box center [1426, 732] width 15 height 15
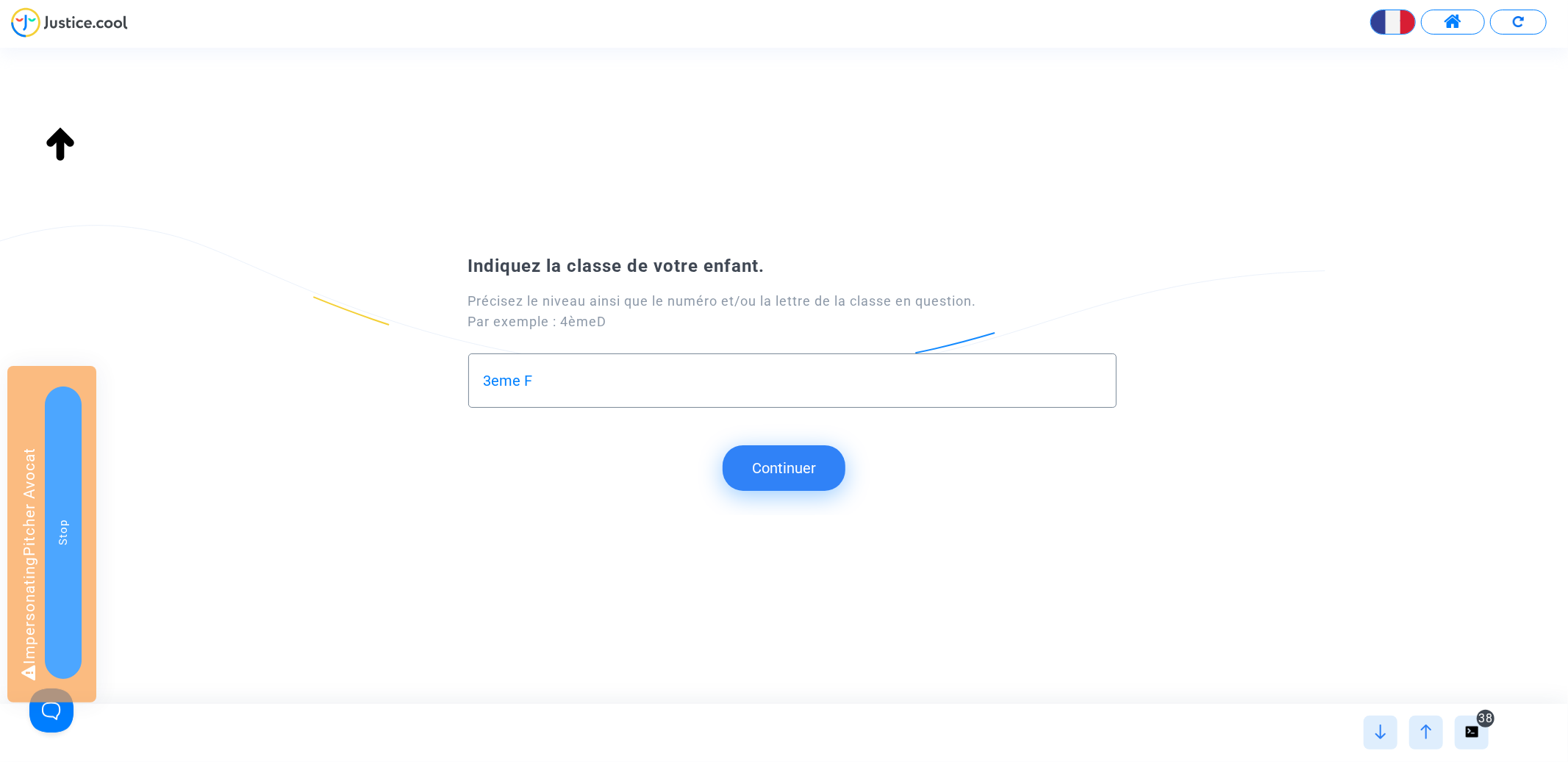
click at [1385, 709] on footer "38" at bounding box center [784, 733] width 1568 height 58
click at [1384, 717] on div at bounding box center [1380, 733] width 34 height 34
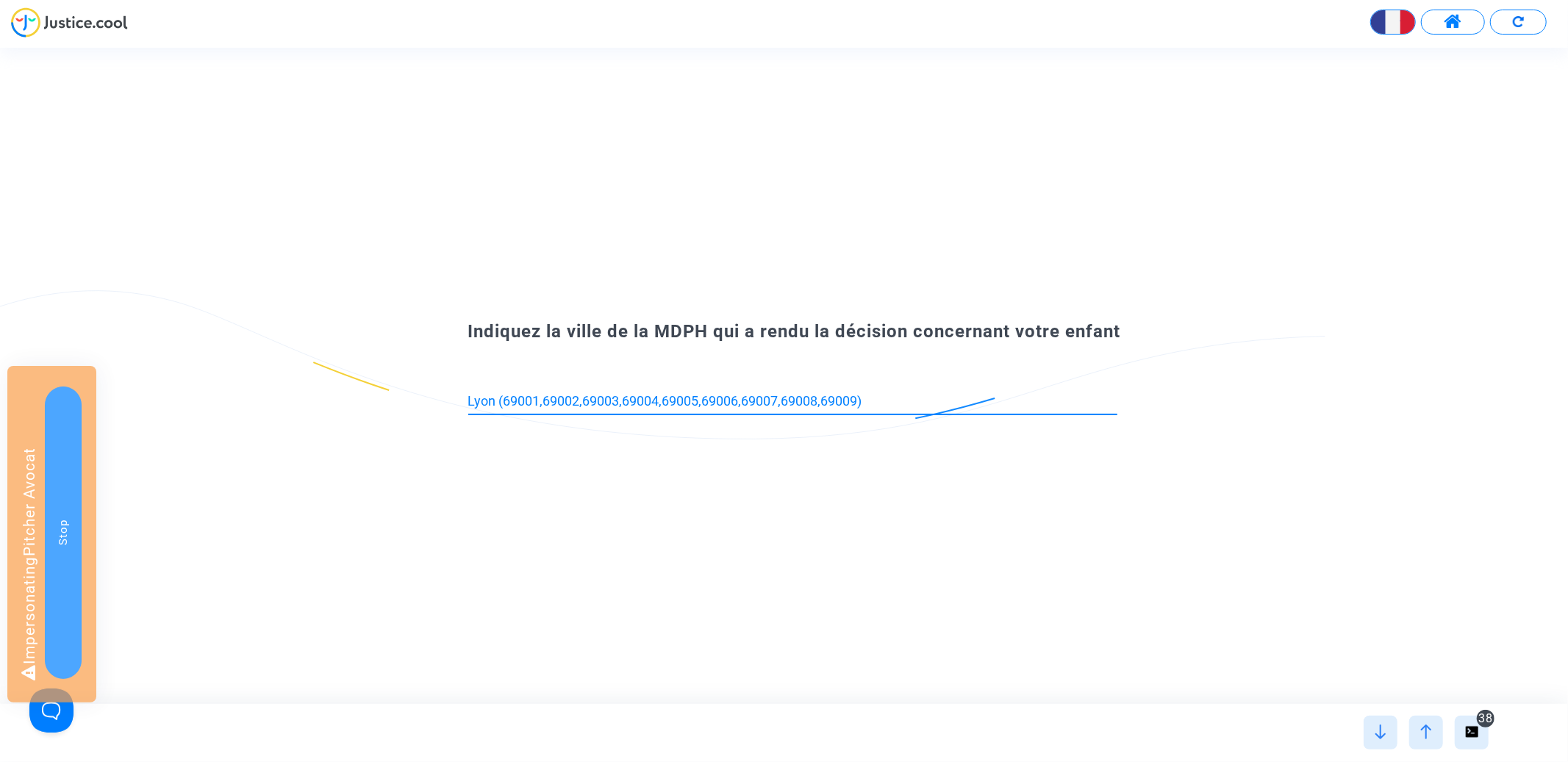
click at [750, 405] on input "Lyon (69001,69002,69003,69004,69005,69006,69007,69008,69009)" at bounding box center [793, 401] width 649 height 15
click at [749, 226] on div "Indiquez la ville de la MDPH qui a rendu la décision concernant votre enfant" at bounding box center [784, 376] width 1568 height 656
click at [613, 400] on input at bounding box center [793, 401] width 649 height 15
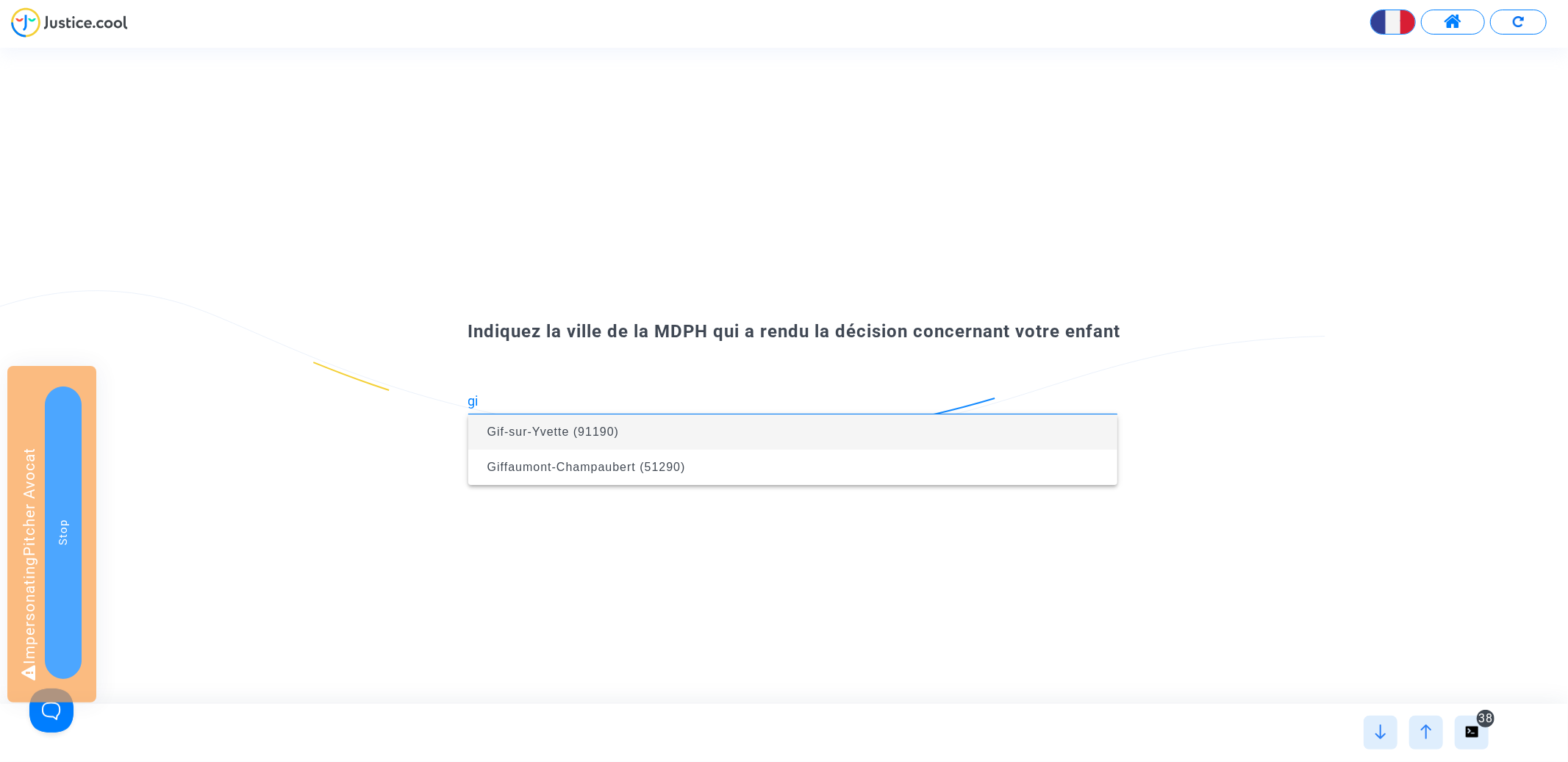
type input "g"
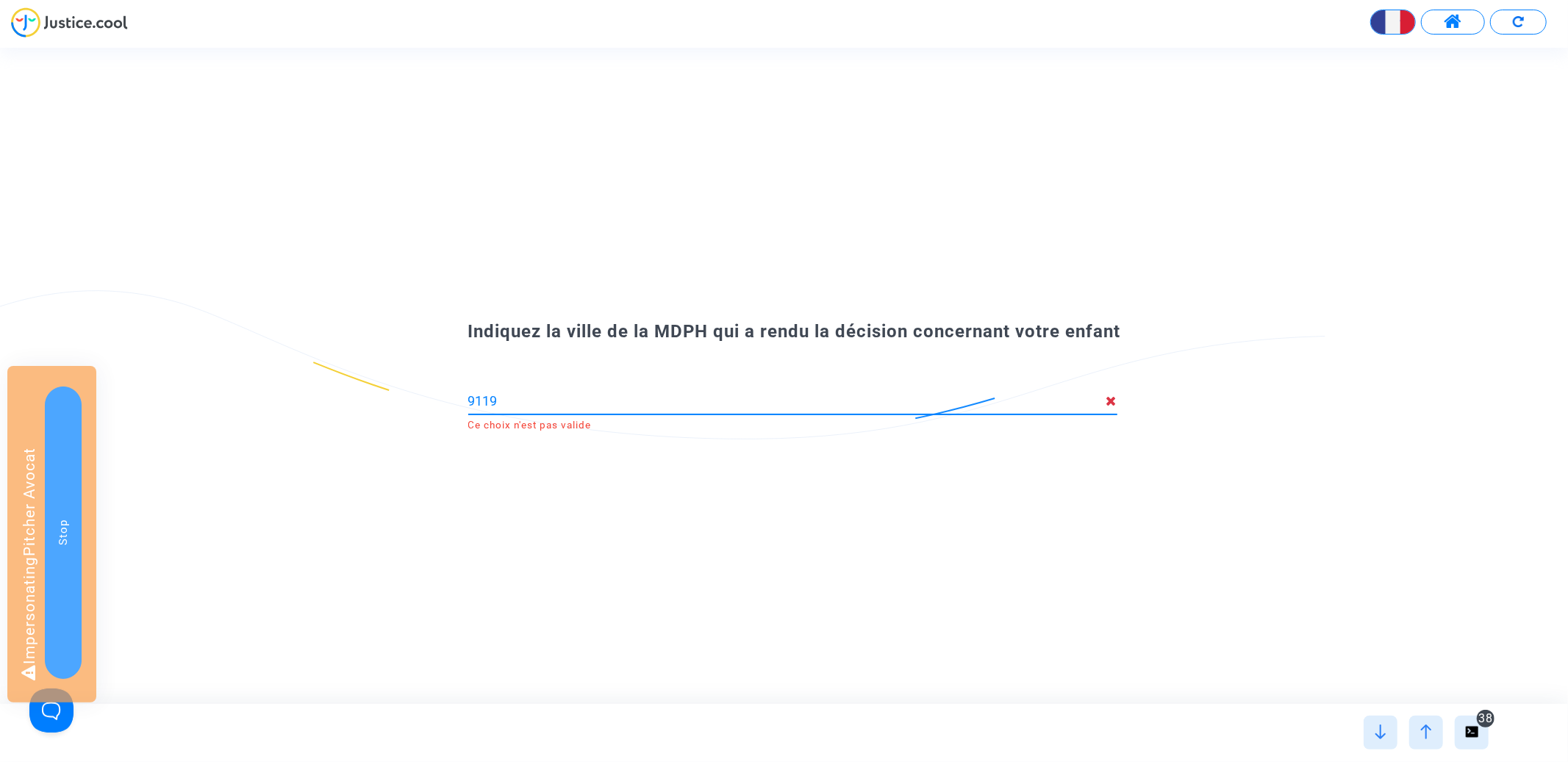
type input "91190"
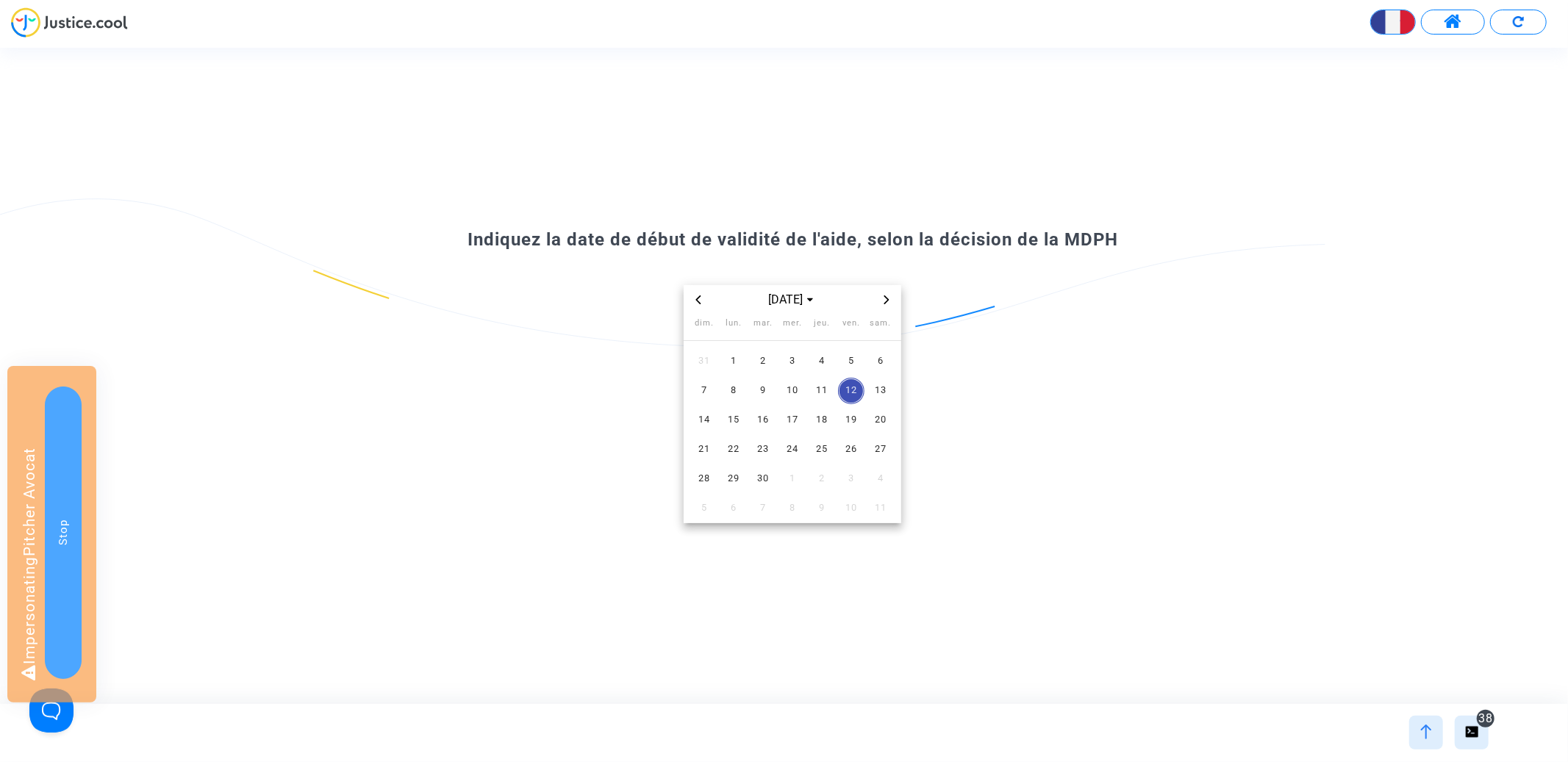
click at [1435, 728] on div at bounding box center [1426, 733] width 34 height 34
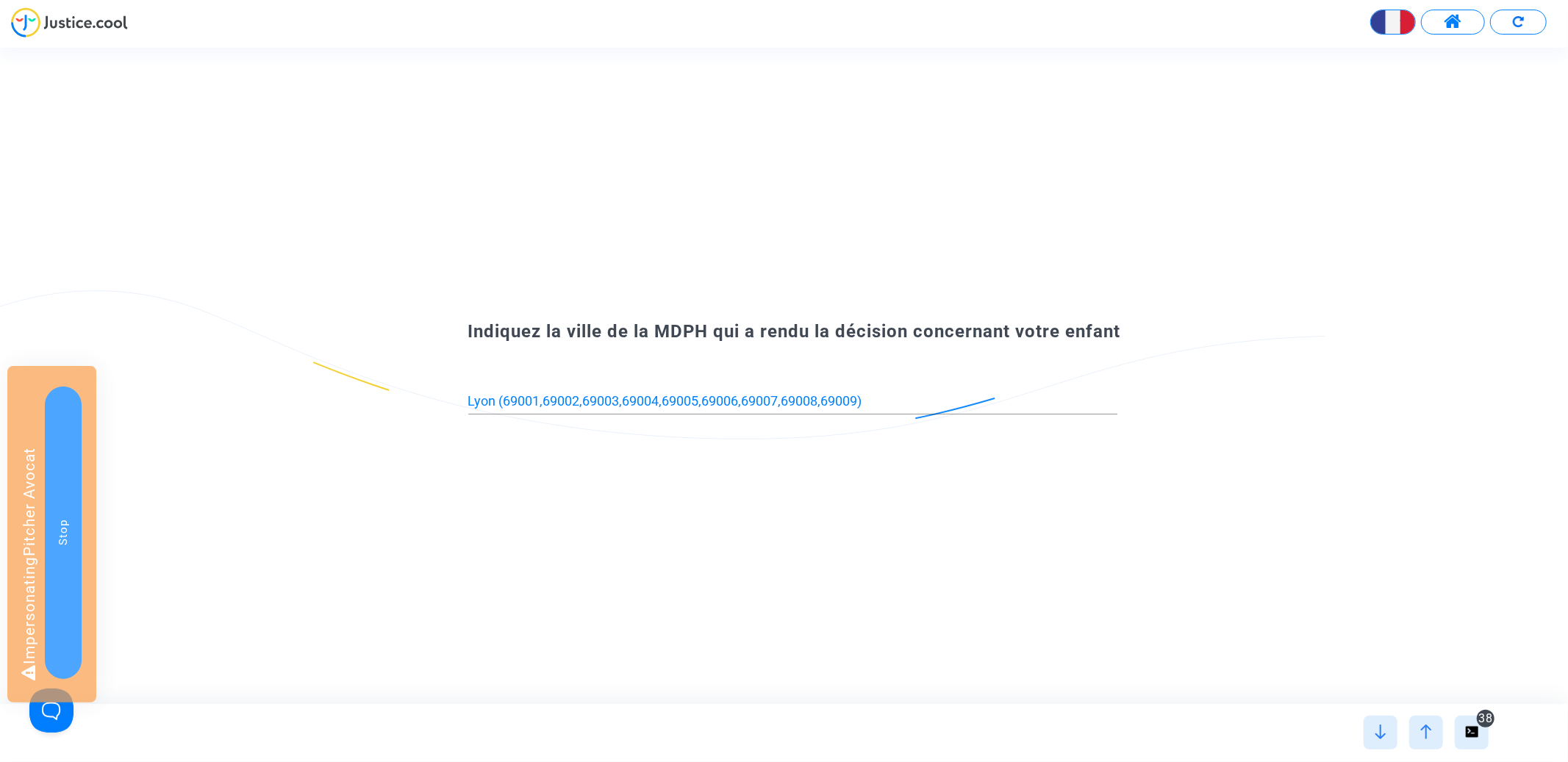
click at [663, 390] on div "Lyon (69001,69002,69003,69004,69005,69006,69007,69008,69009)" at bounding box center [793, 396] width 649 height 37
click at [660, 399] on input "Lyon (69001,69002,69003,69004,69005,69006,69007,69008,69009)" at bounding box center [793, 401] width 649 height 15
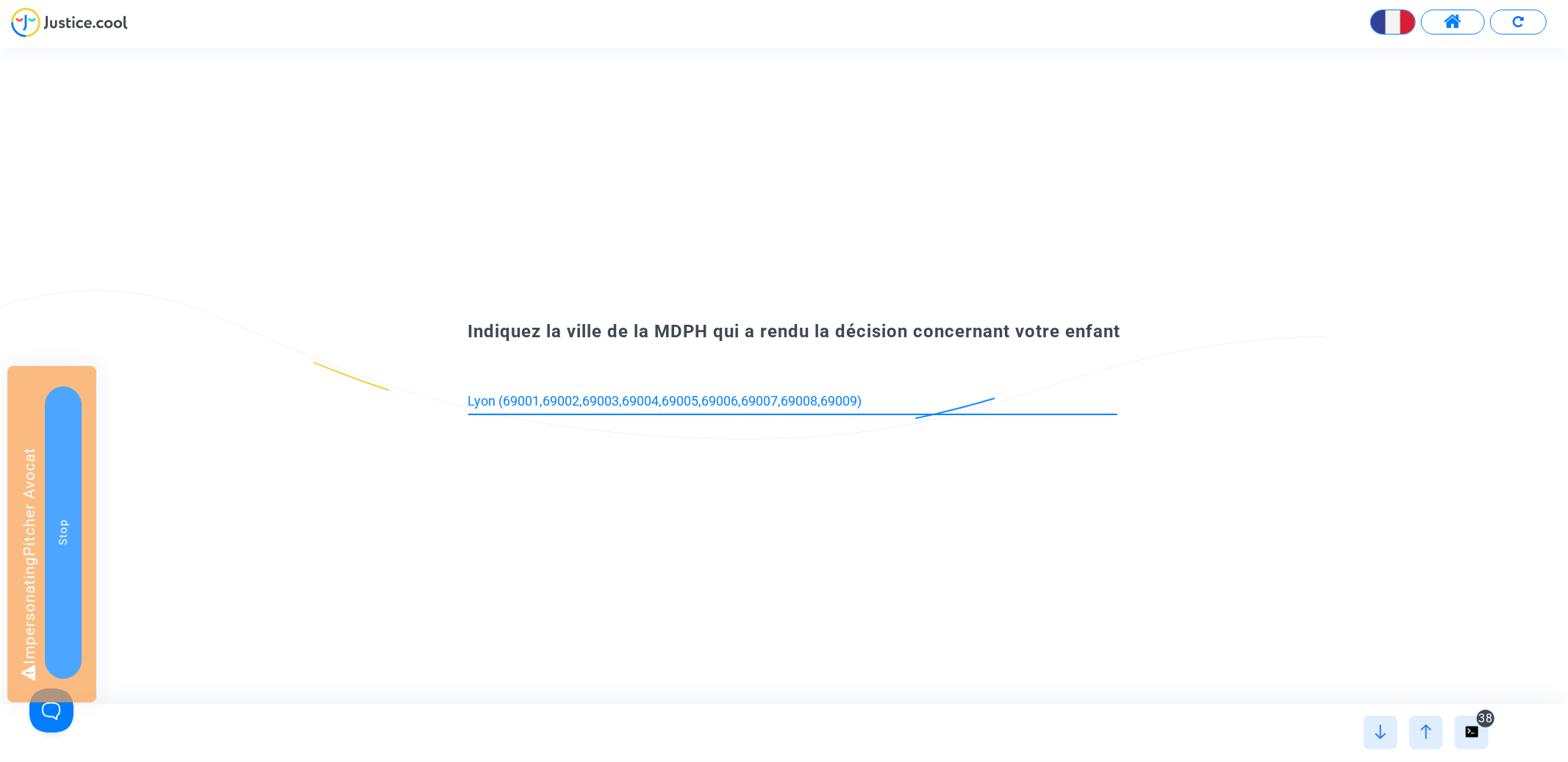
click at [660, 399] on input "Lyon (69001,69002,69003,69004,69005,69006,69007,69008,69009)" at bounding box center [793, 401] width 649 height 15
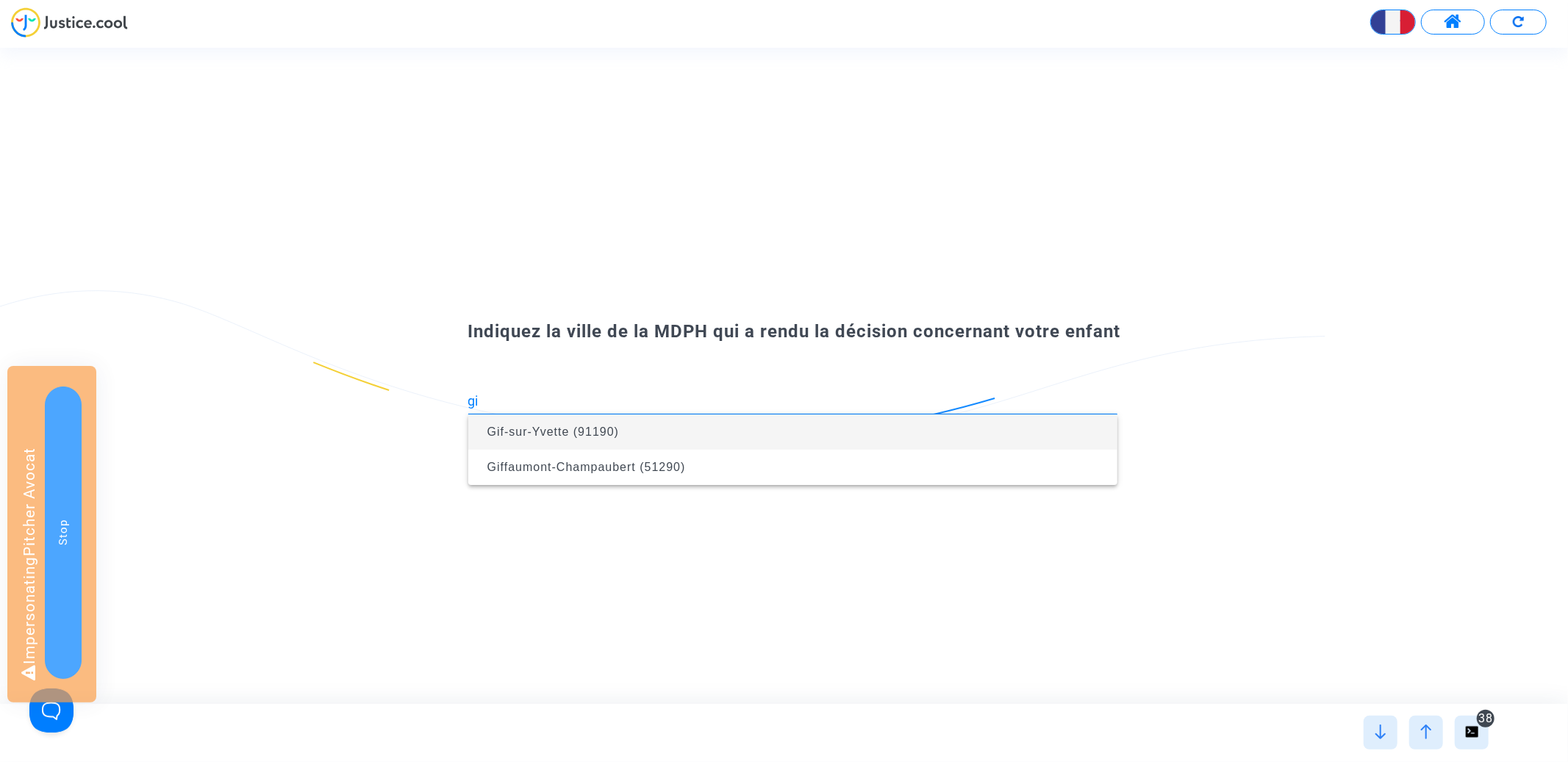
type input "g"
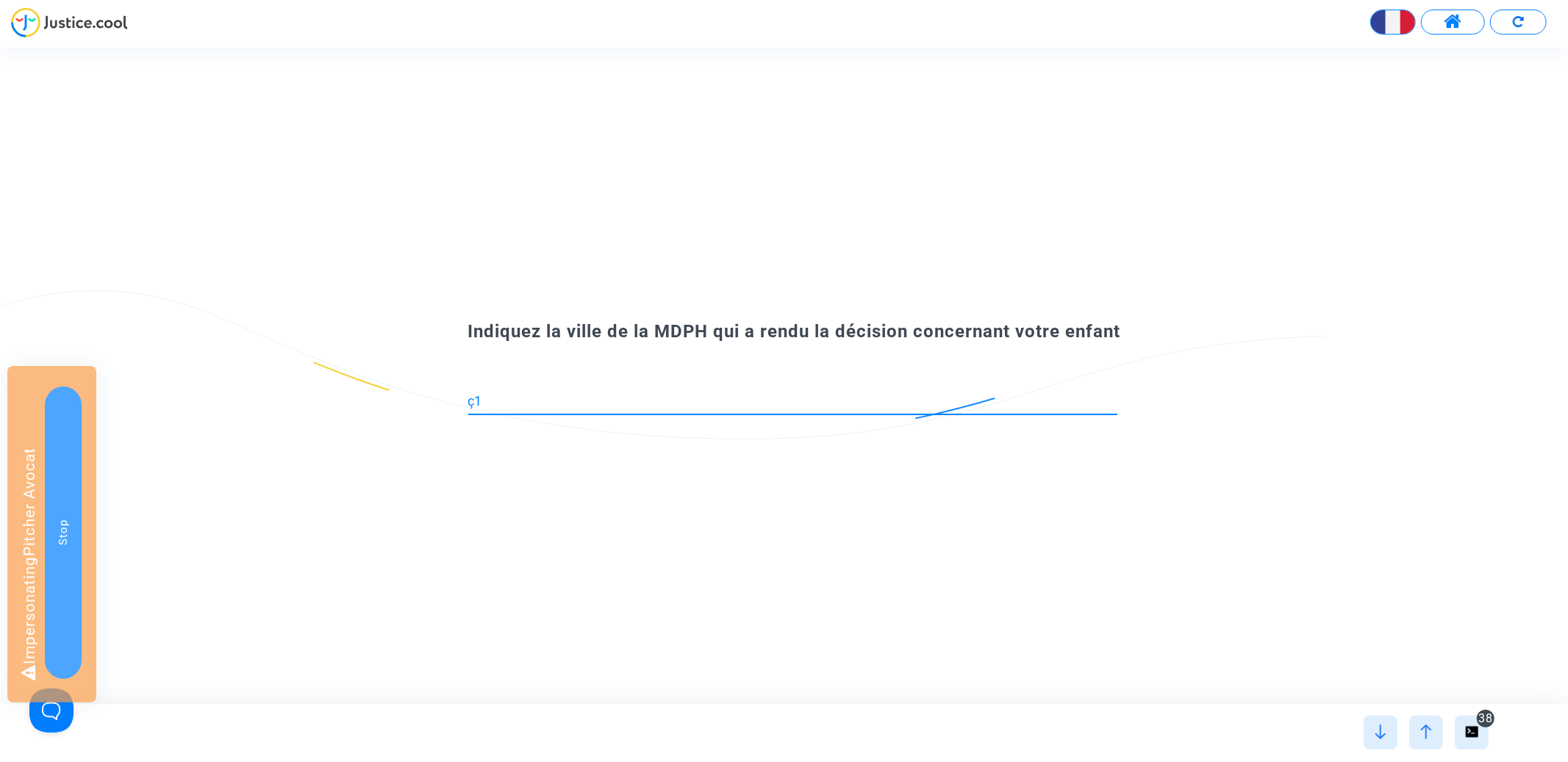
type input "ç"
type input "91190"
click at [745, 398] on input at bounding box center [793, 401] width 649 height 15
type input "91190"
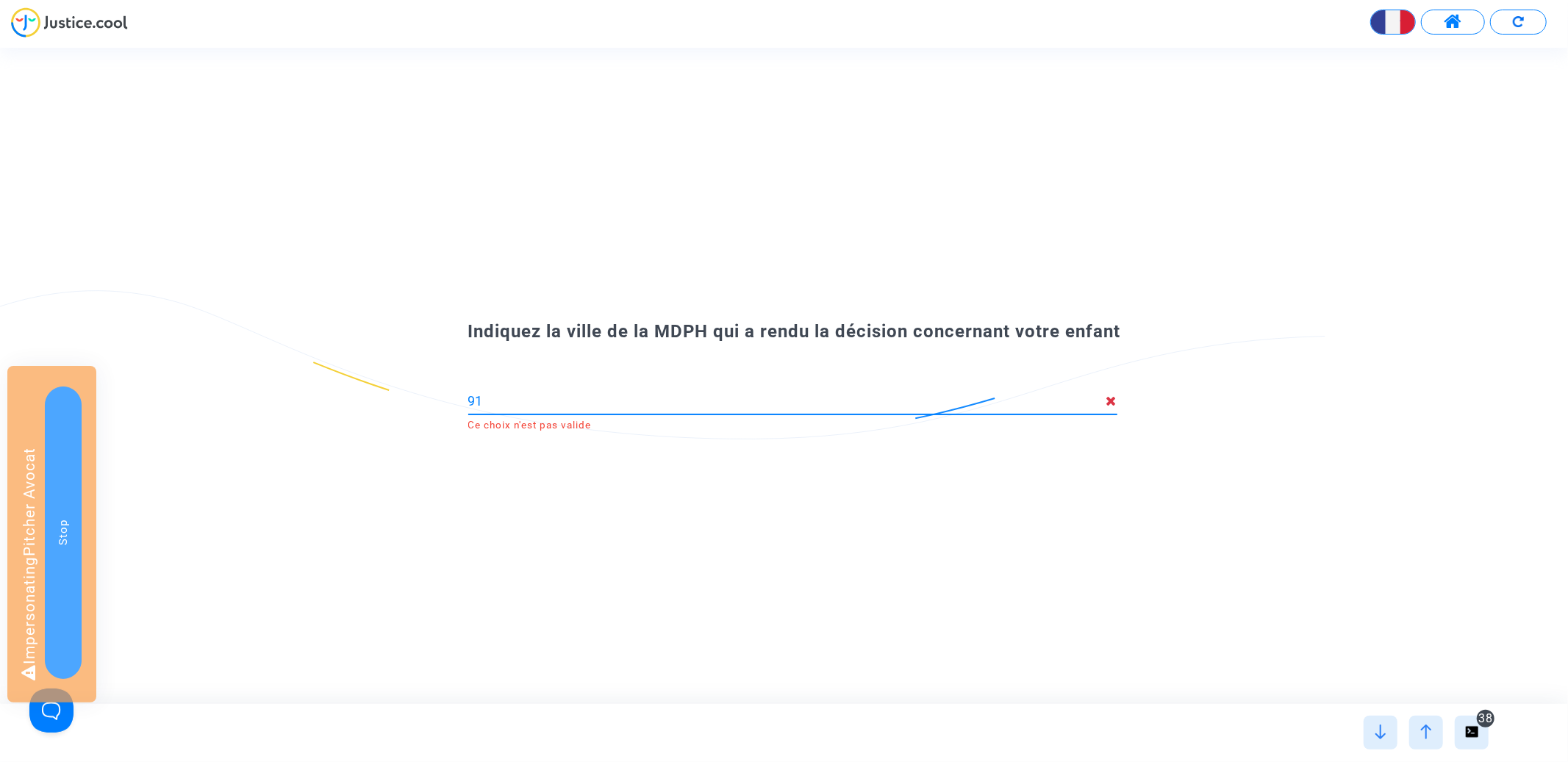
type input "9"
type input "91190"
click at [854, 405] on input "91190" at bounding box center [788, 401] width 638 height 15
